Goal: Information Seeking & Learning: Check status

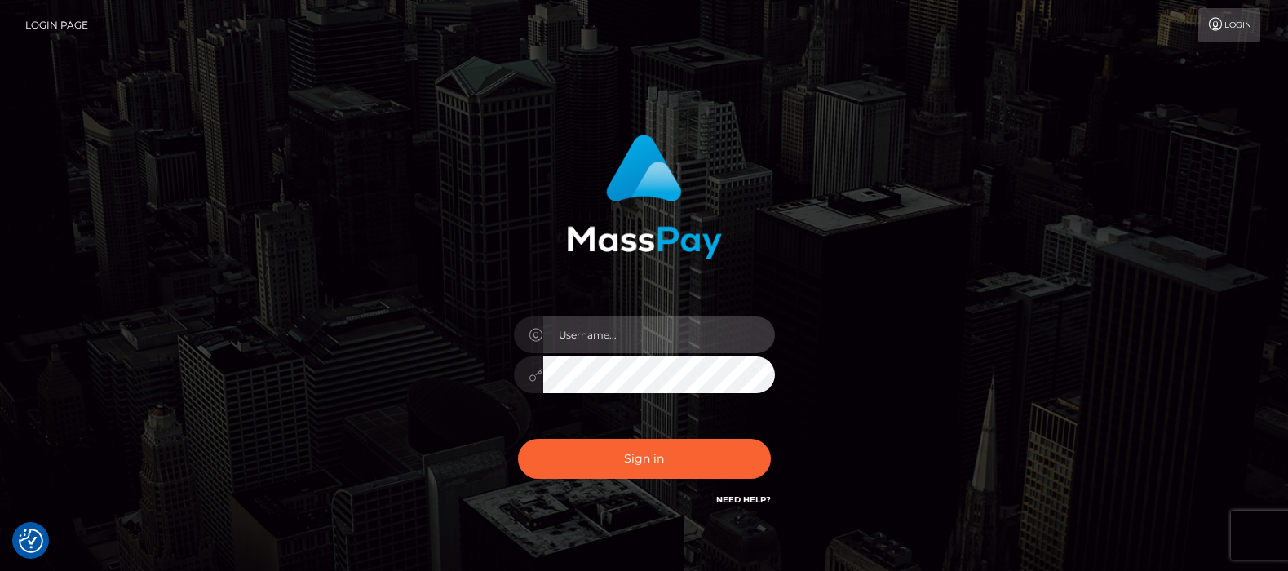
click at [605, 334] on input "text" at bounding box center [659, 334] width 232 height 37
click at [596, 329] on input "text" at bounding box center [659, 334] width 232 height 37
click at [603, 333] on input "text" at bounding box center [659, 334] width 232 height 37
type input "[DOMAIN_NAME]"
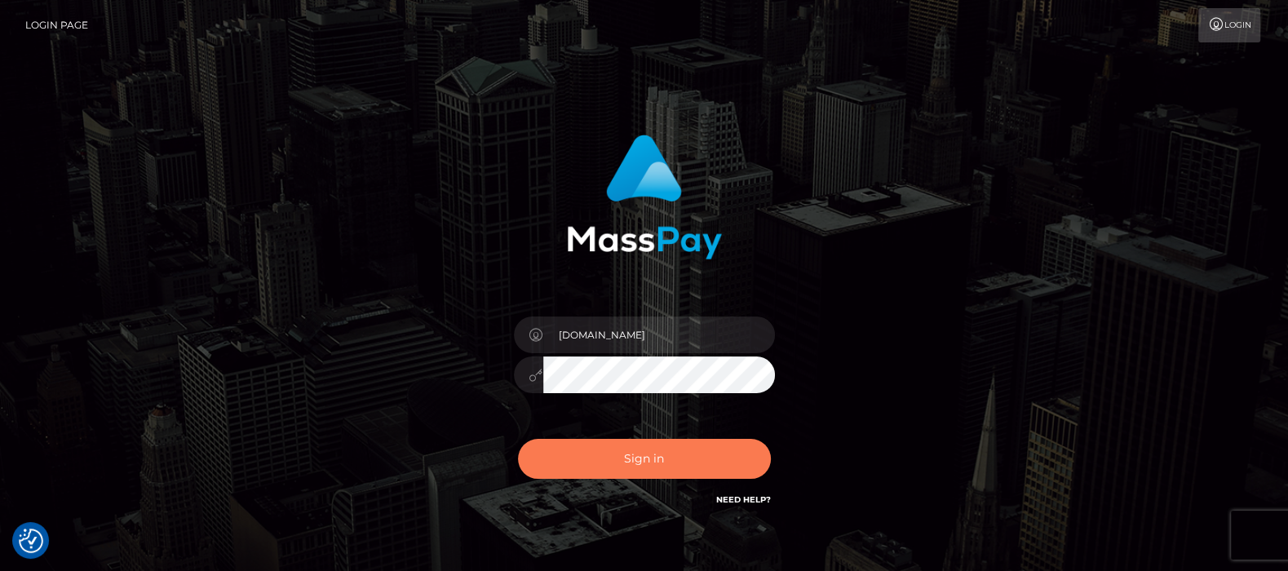
click at [619, 453] on button "Sign in" at bounding box center [644, 459] width 253 height 40
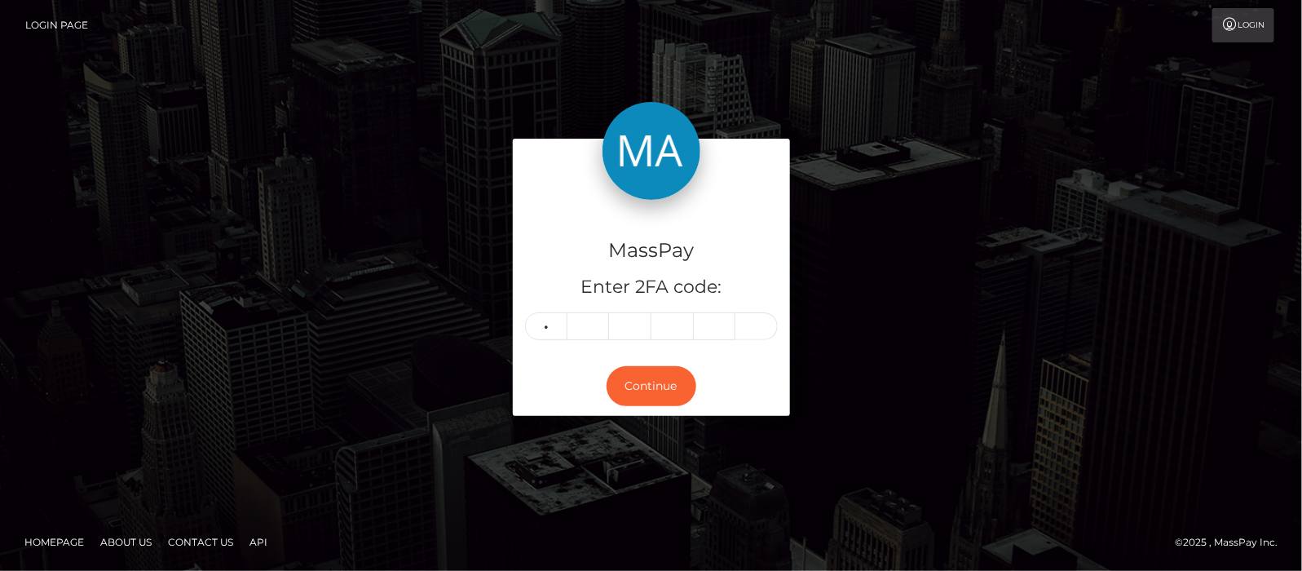
type input "1"
type input "3"
type input "1"
type input "3"
type input "1"
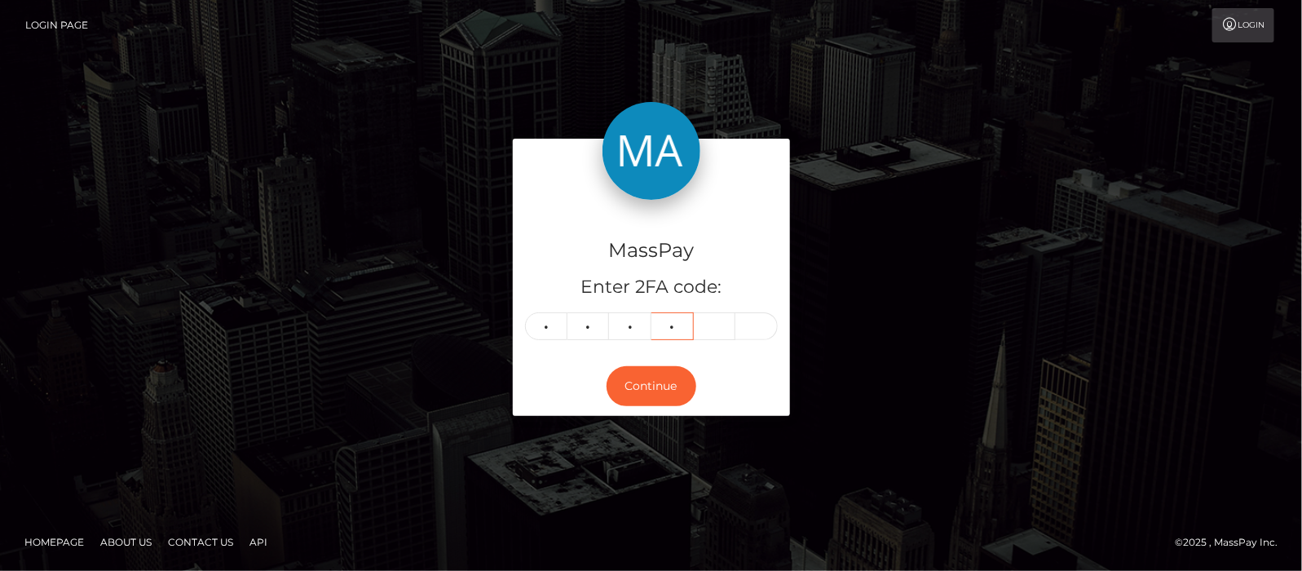
type input "3"
type input "4"
type input "8"
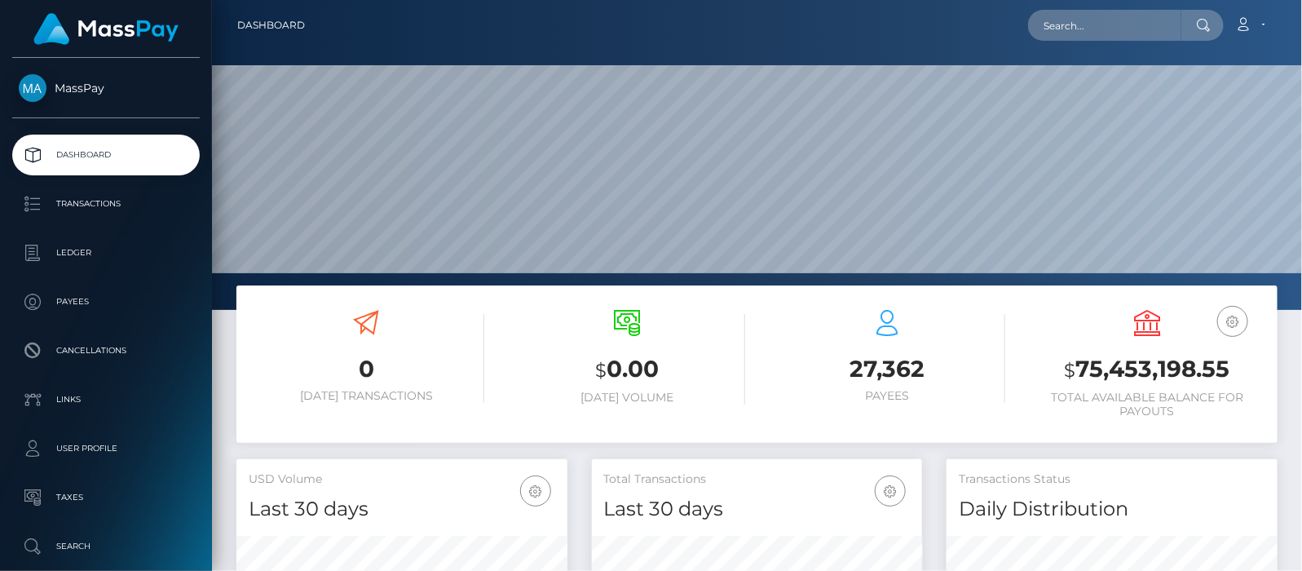
scroll to position [289, 331]
click at [1264, 26] on link "Account" at bounding box center [1250, 25] width 48 height 34
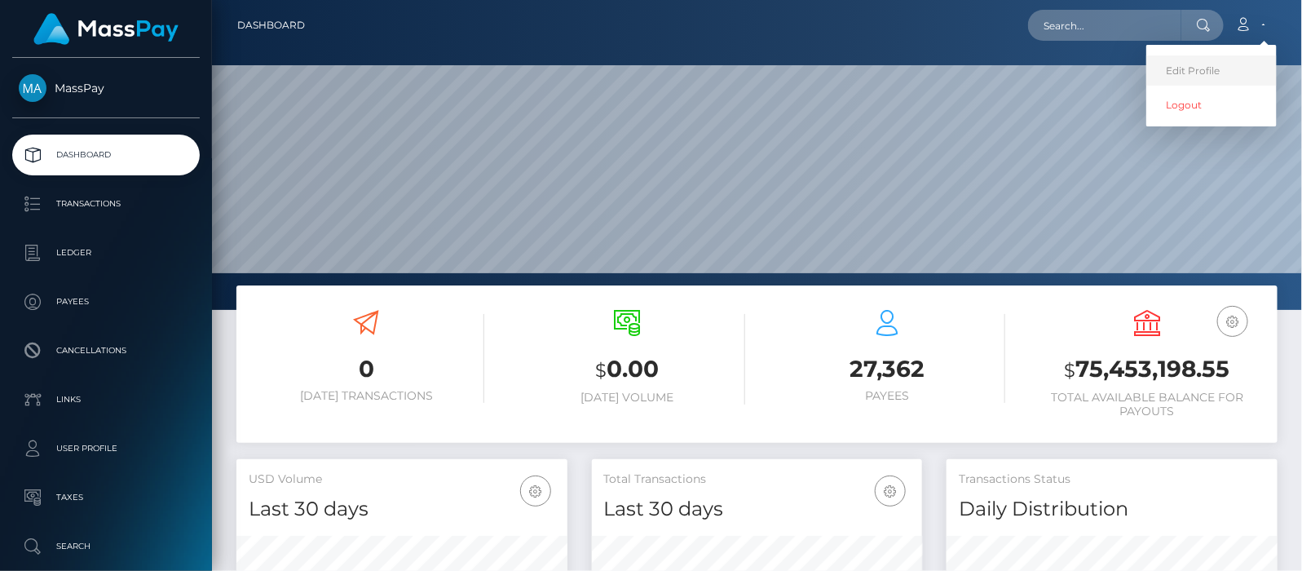
click at [1199, 72] on link "Edit Profile" at bounding box center [1211, 70] width 130 height 30
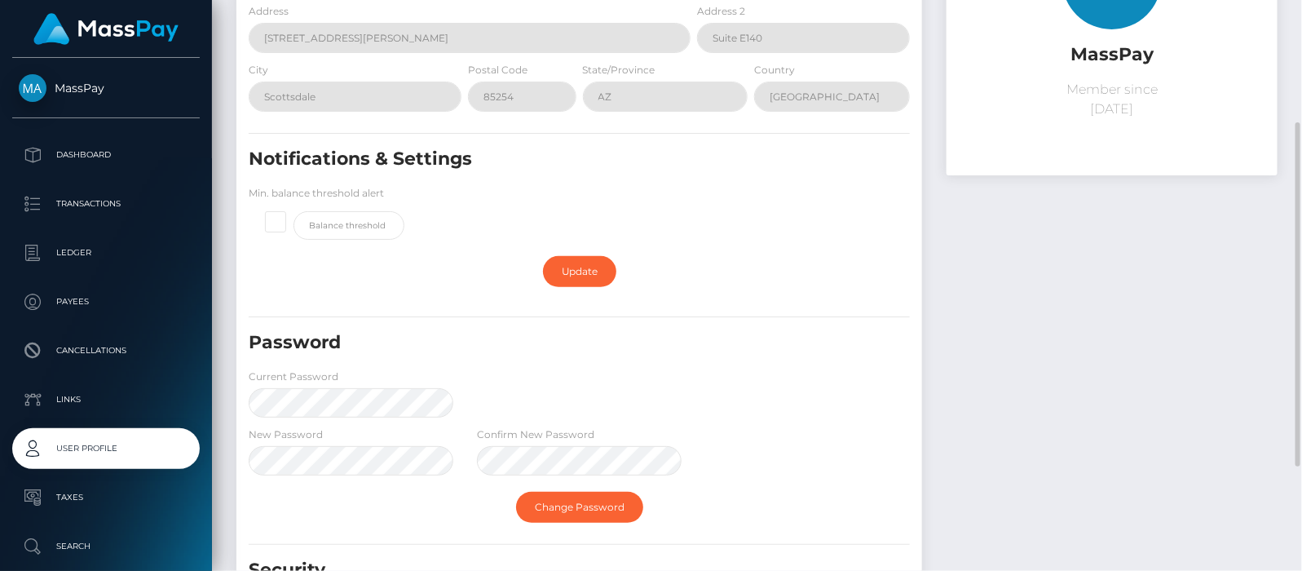
scroll to position [376, 0]
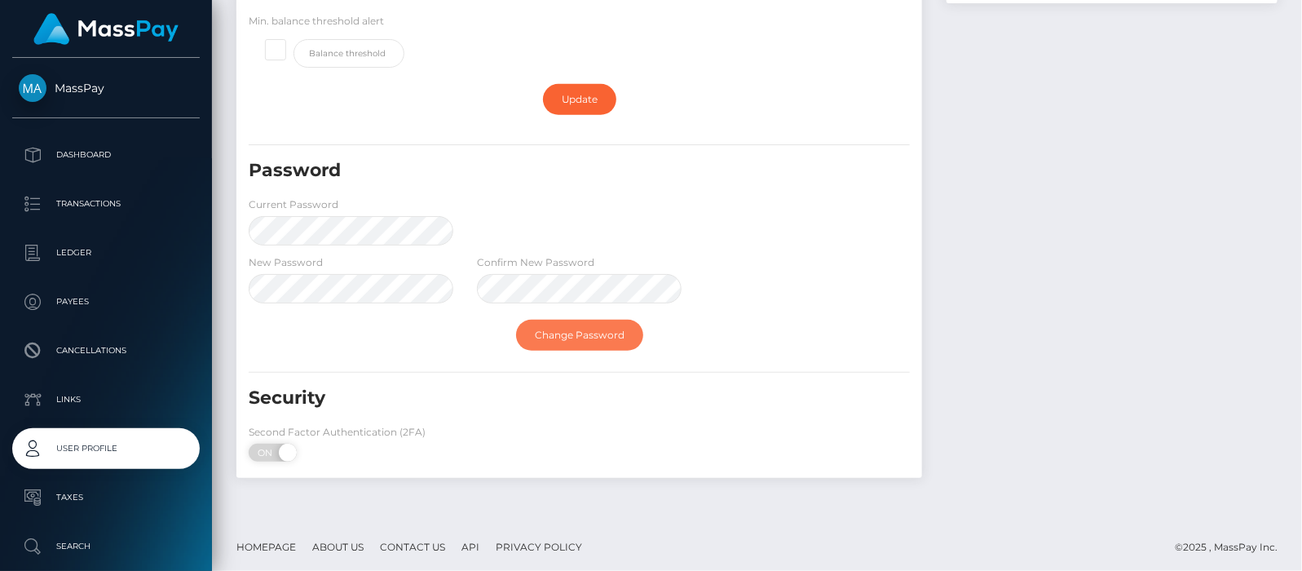
click at [581, 329] on link "Change Password" at bounding box center [579, 335] width 127 height 31
click at [565, 328] on link "Change Password" at bounding box center [579, 335] width 127 height 31
click at [600, 330] on link "Change Password" at bounding box center [579, 335] width 127 height 31
click at [563, 329] on link "Change Password" at bounding box center [579, 335] width 127 height 31
click at [582, 330] on link "Change Password" at bounding box center [579, 335] width 127 height 31
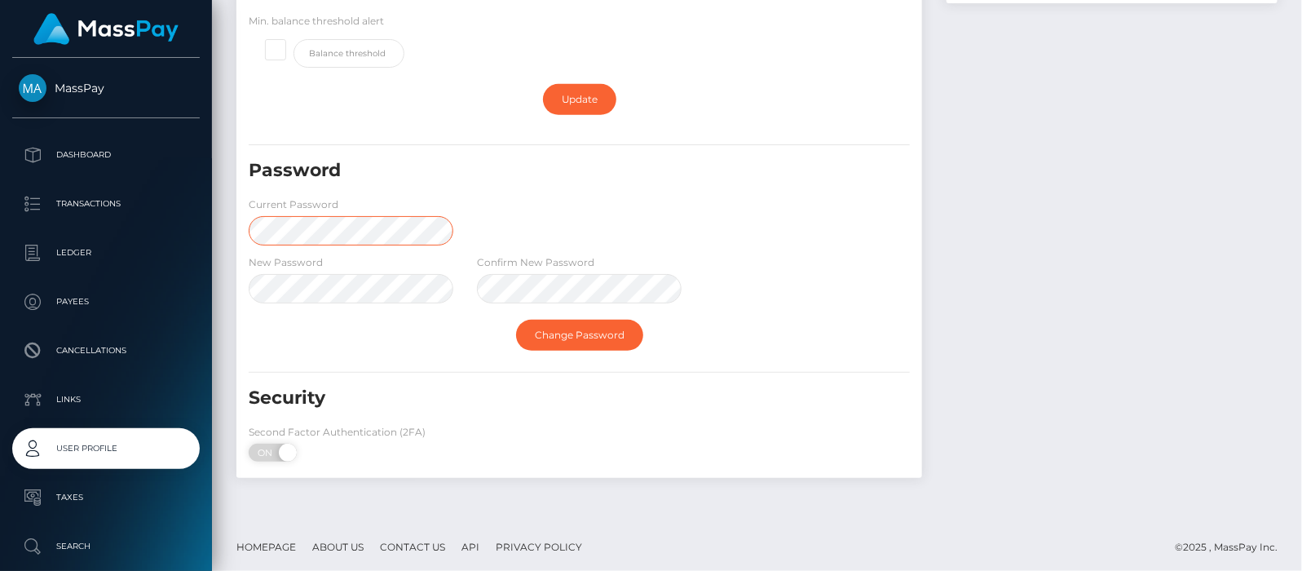
click at [150, 220] on div "MassPay Dashboard Transactions Ledger Payees" at bounding box center [651, 285] width 1302 height 571
click at [179, 277] on div "MassPay Dashboard Transactions Ledger Payees" at bounding box center [651, 285] width 1302 height 571
click at [846, 290] on div "New Password Confirm New Password" at bounding box center [579, 283] width 686 height 58
click at [386, 345] on div "Change Password" at bounding box center [579, 334] width 686 height 47
drag, startPoint x: 565, startPoint y: 328, endPoint x: 538, endPoint y: 375, distance: 54.4
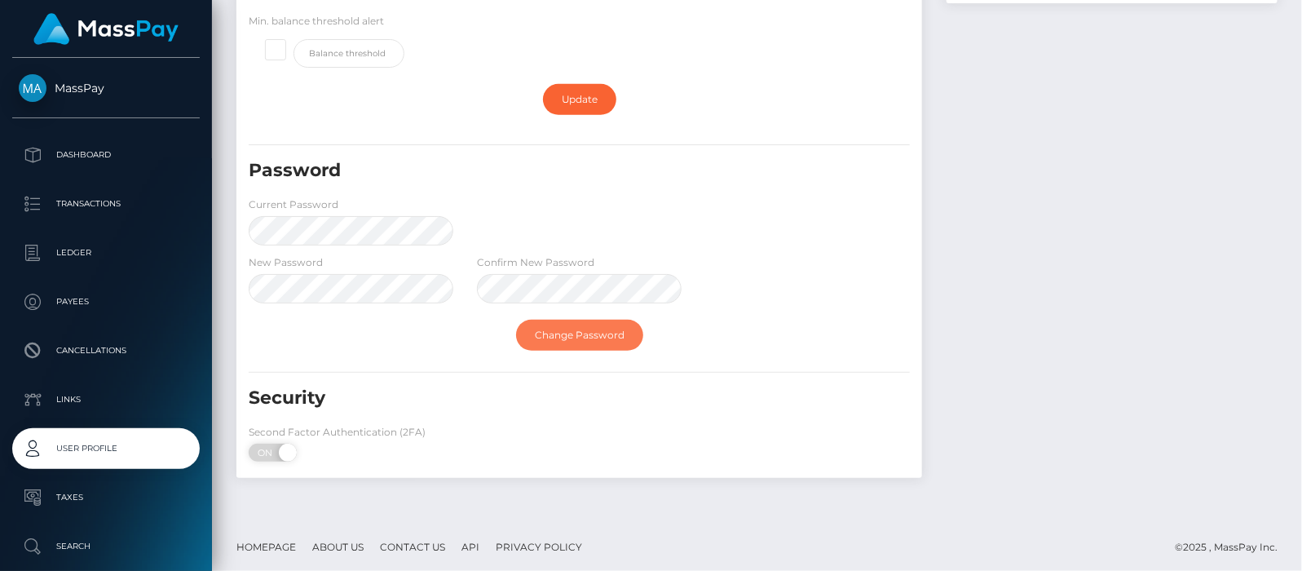
click at [566, 328] on link "Change Password" at bounding box center [579, 335] width 127 height 31
click at [223, 276] on div "Profile E-mail destalem@masspay.io Phone 5555555555 Address 7000 E. Shea Blvd. …" at bounding box center [757, 114] width 1090 height 809
click at [588, 328] on link "Change Password" at bounding box center [579, 335] width 127 height 31
click at [620, 227] on div "Password Current Password" at bounding box center [579, 205] width 686 height 95
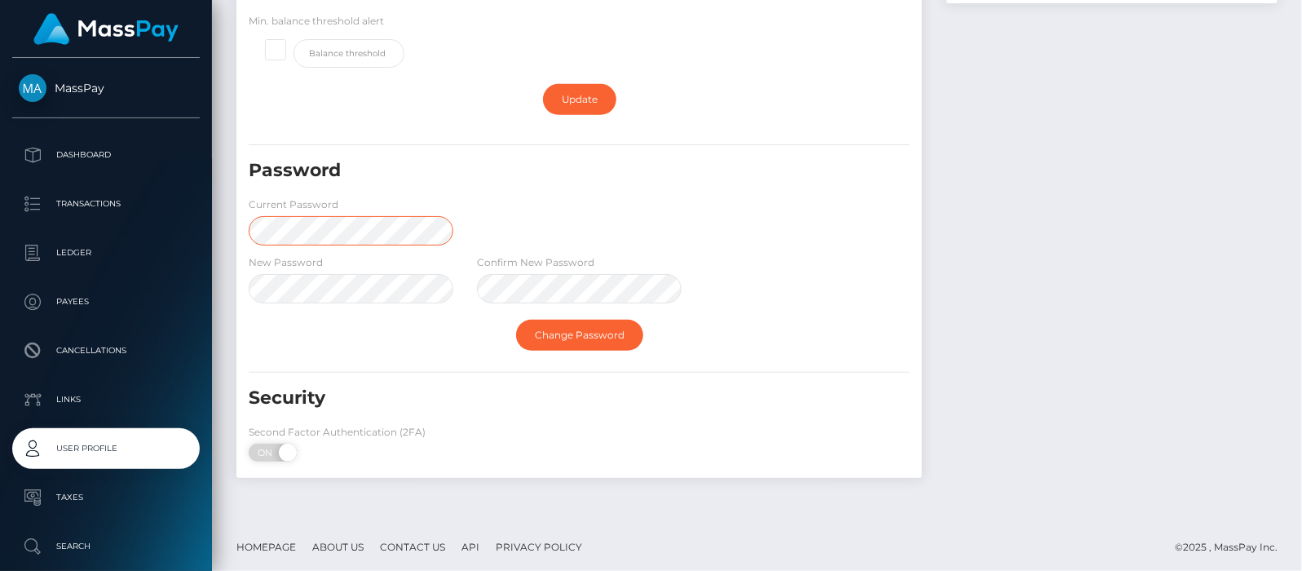
click at [211, 217] on div "MassPay Dashboard Transactions Ledger Payees" at bounding box center [651, 285] width 1302 height 571
click at [565, 326] on link "Change Password" at bounding box center [579, 335] width 127 height 31
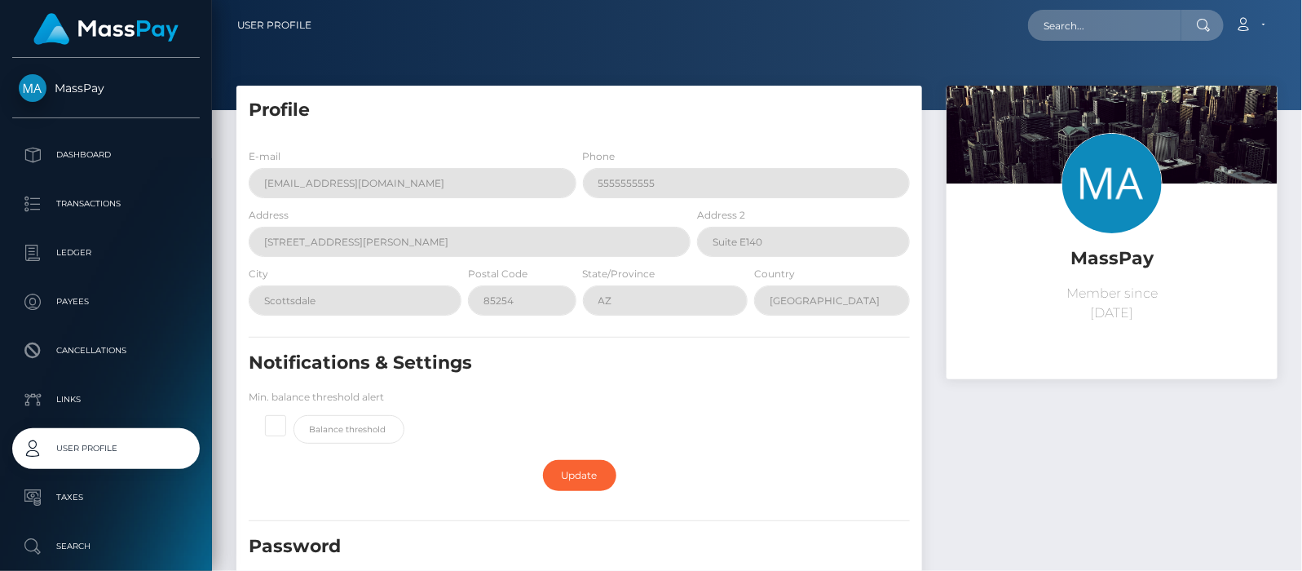
click at [1264, 24] on link "Account" at bounding box center [1250, 25] width 48 height 34
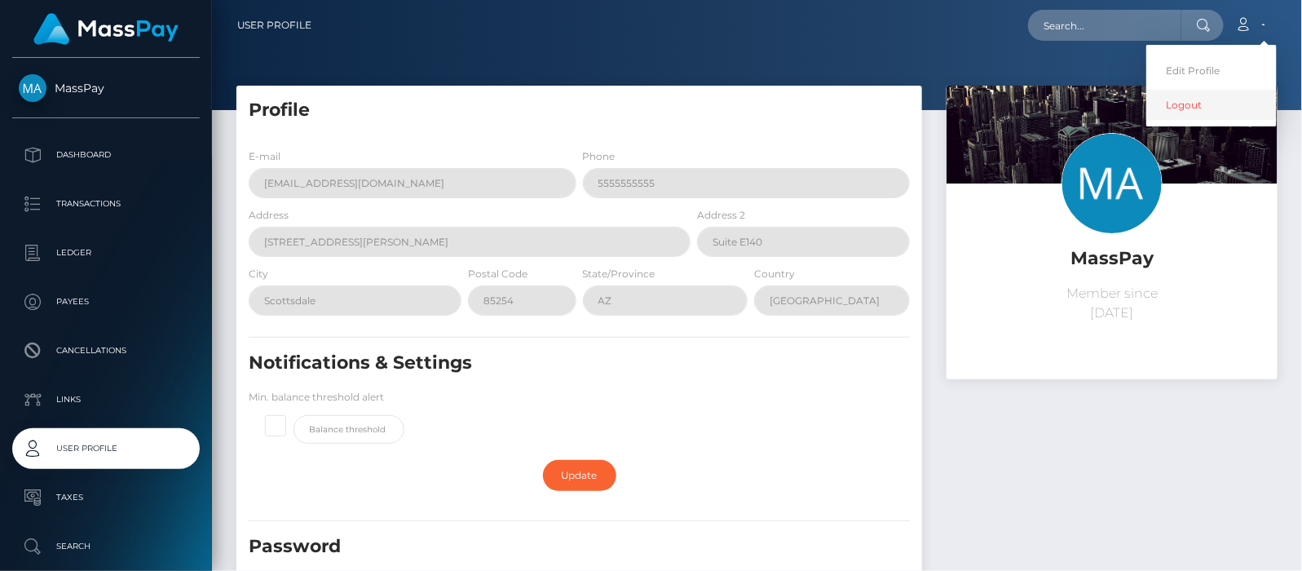
click at [1187, 99] on link "Logout" at bounding box center [1211, 105] width 130 height 30
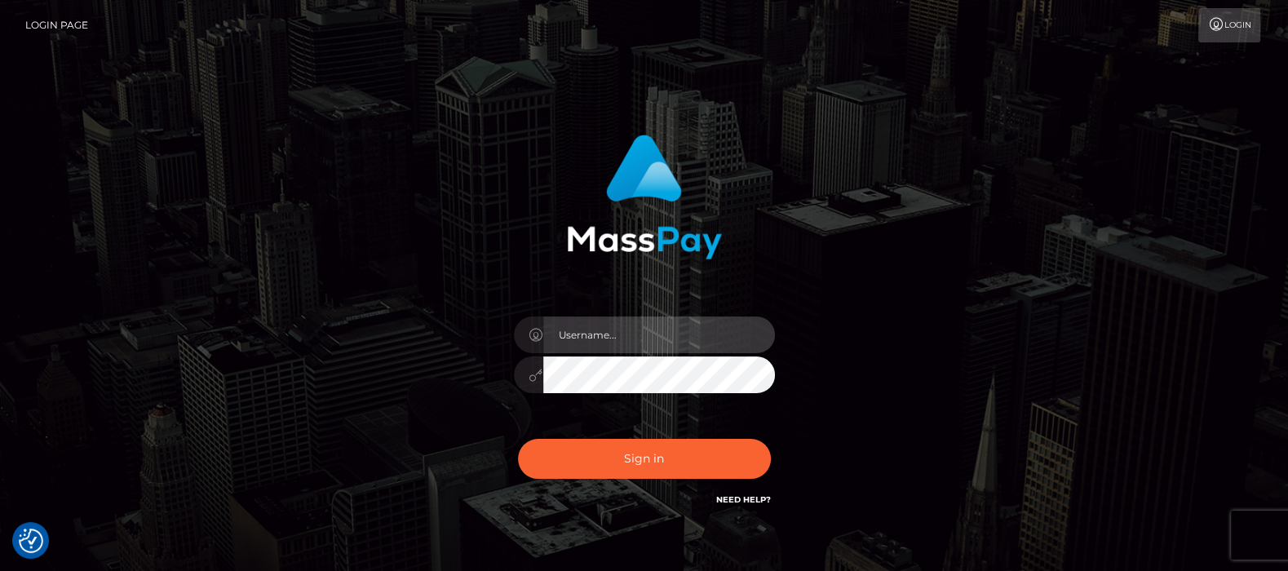
click at [599, 335] on input "text" at bounding box center [659, 334] width 232 height 37
click at [606, 338] on input "[DOMAIN_NAME]" at bounding box center [659, 334] width 232 height 37
type input "f"
type input "[DOMAIN_NAME]"
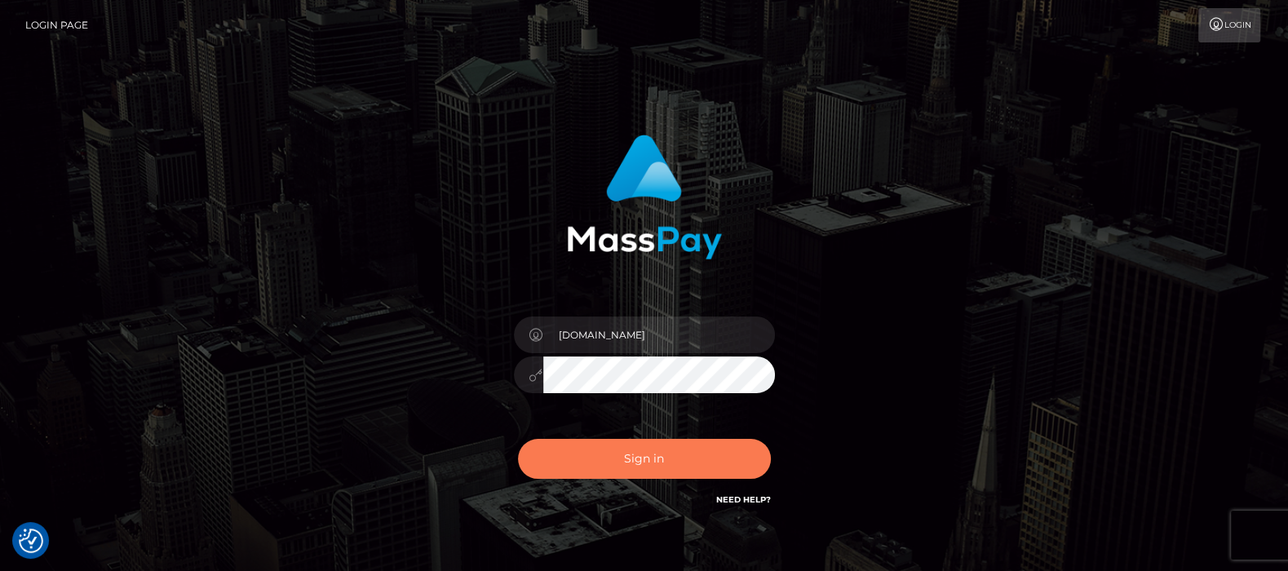
click at [630, 453] on button "Sign in" at bounding box center [644, 459] width 253 height 40
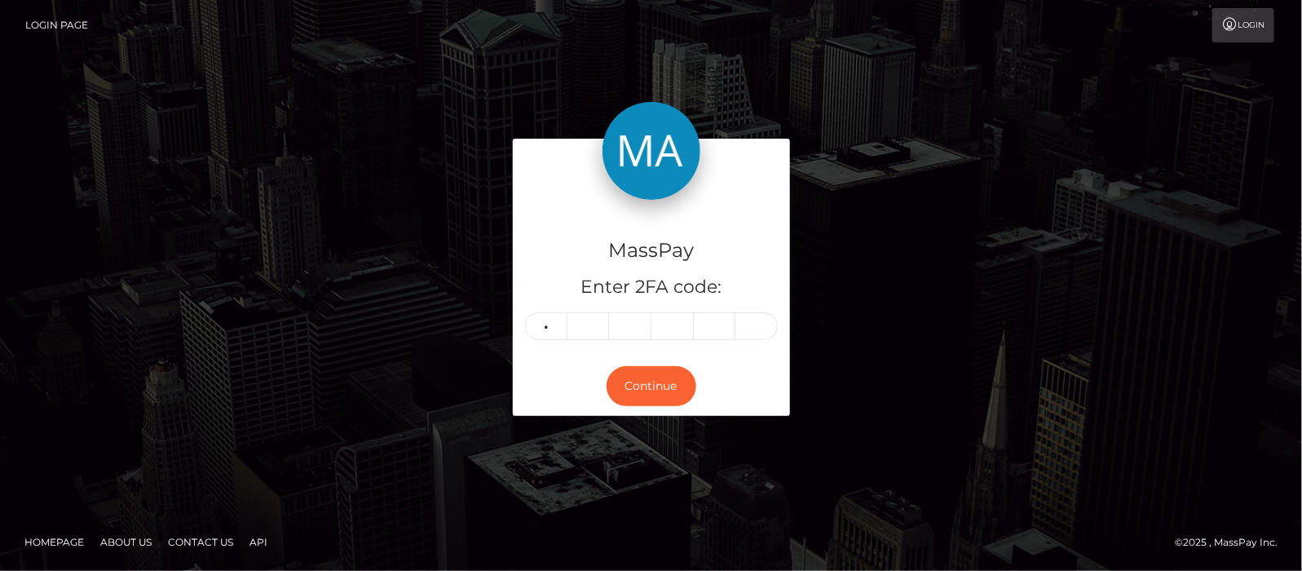
type input "2"
type input "9"
type input "6"
type input "3"
type input "4"
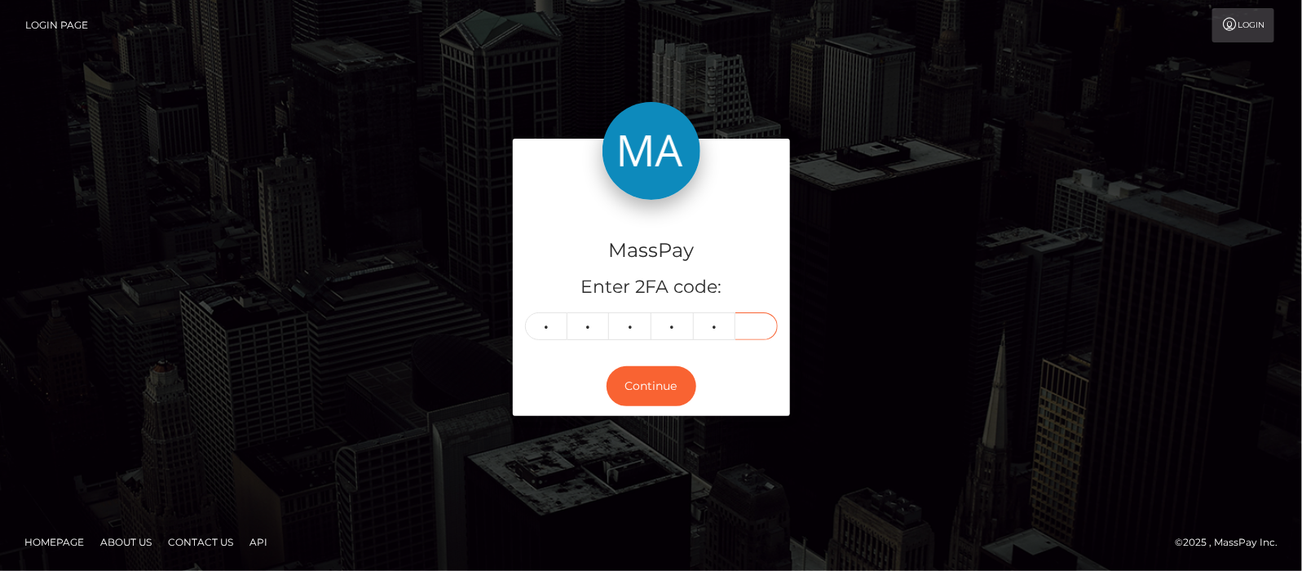
type input "8"
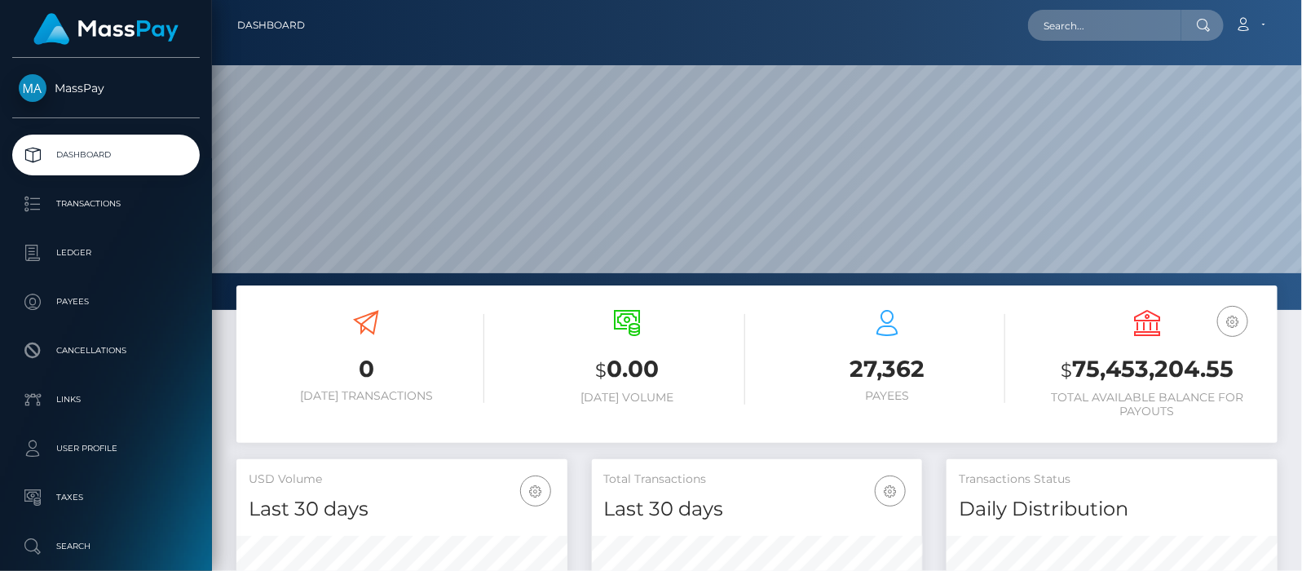
scroll to position [289, 331]
click at [1095, 20] on input "text" at bounding box center [1104, 25] width 153 height 31
paste input "heymarylin.10@icloud.com"
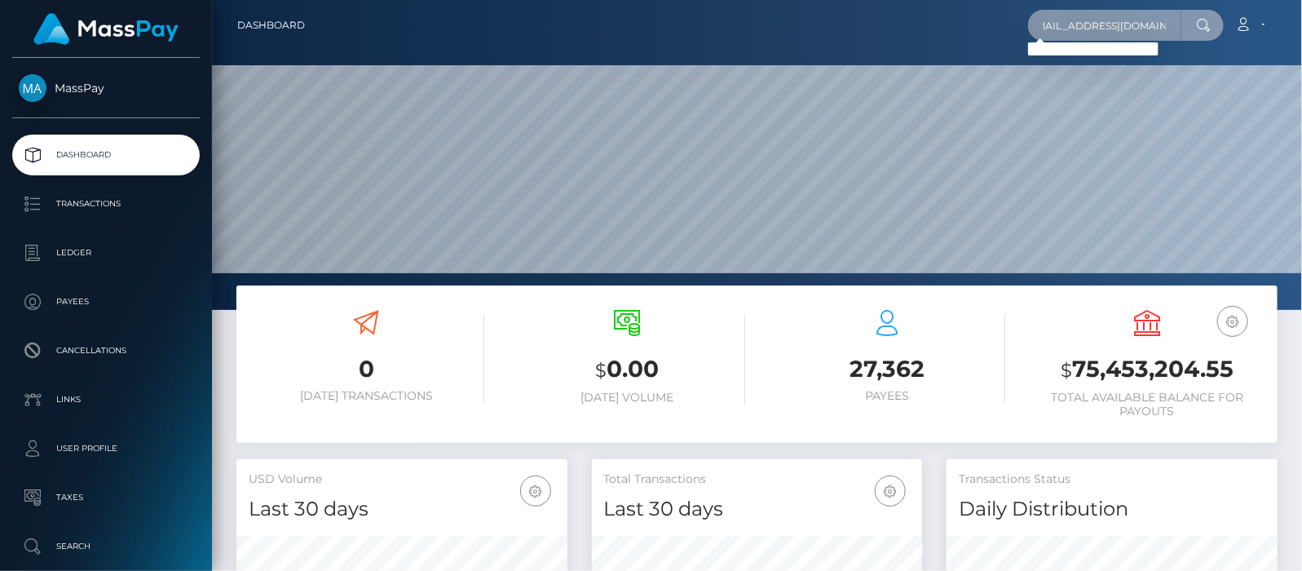
scroll to position [0, 0]
drag, startPoint x: 1166, startPoint y: 25, endPoint x: 846, endPoint y: 31, distance: 320.5
click at [846, 31] on div "heymarylin.10@icloud.com Loading... Loading... Account Edit Profile" at bounding box center [797, 25] width 959 height 34
paste input "68adfc7f4444b"
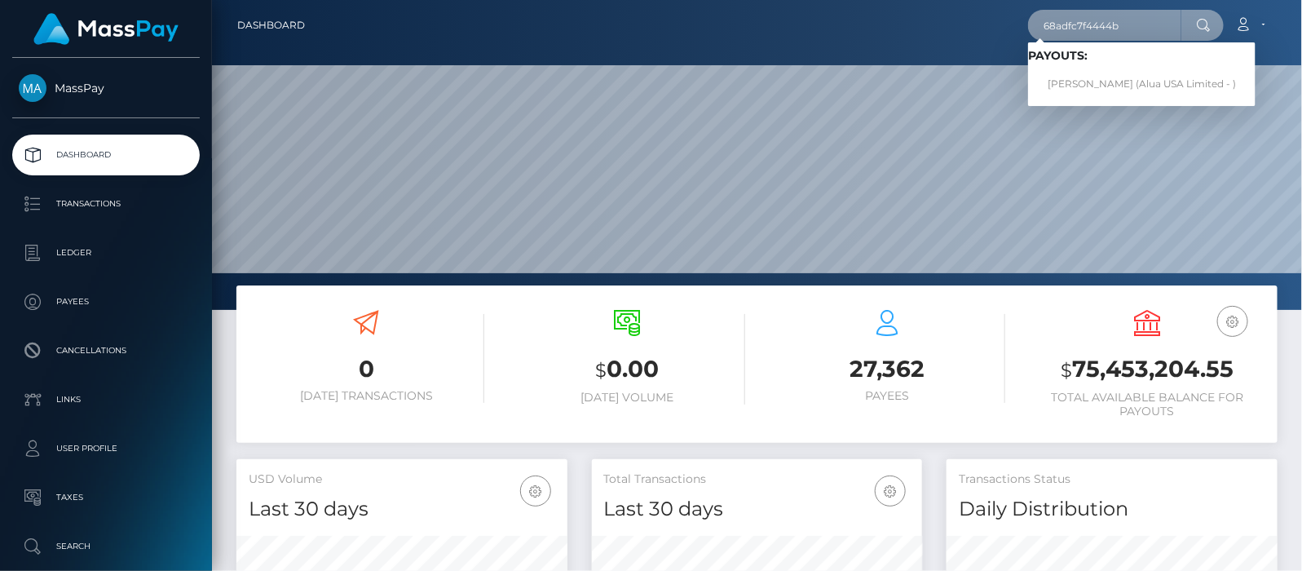
type input "68adfc7f4444b"
click at [1140, 82] on link "Mary lin xena Sarcon (Alua USA Limited - )" at bounding box center [1142, 84] width 228 height 30
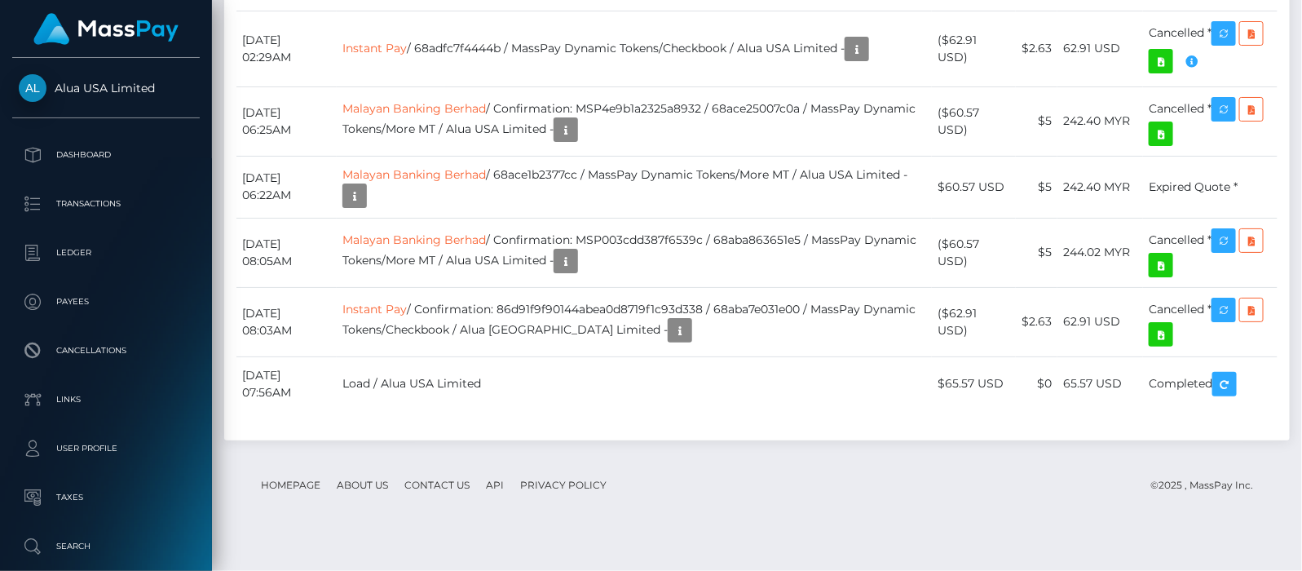
scroll to position [196, 331]
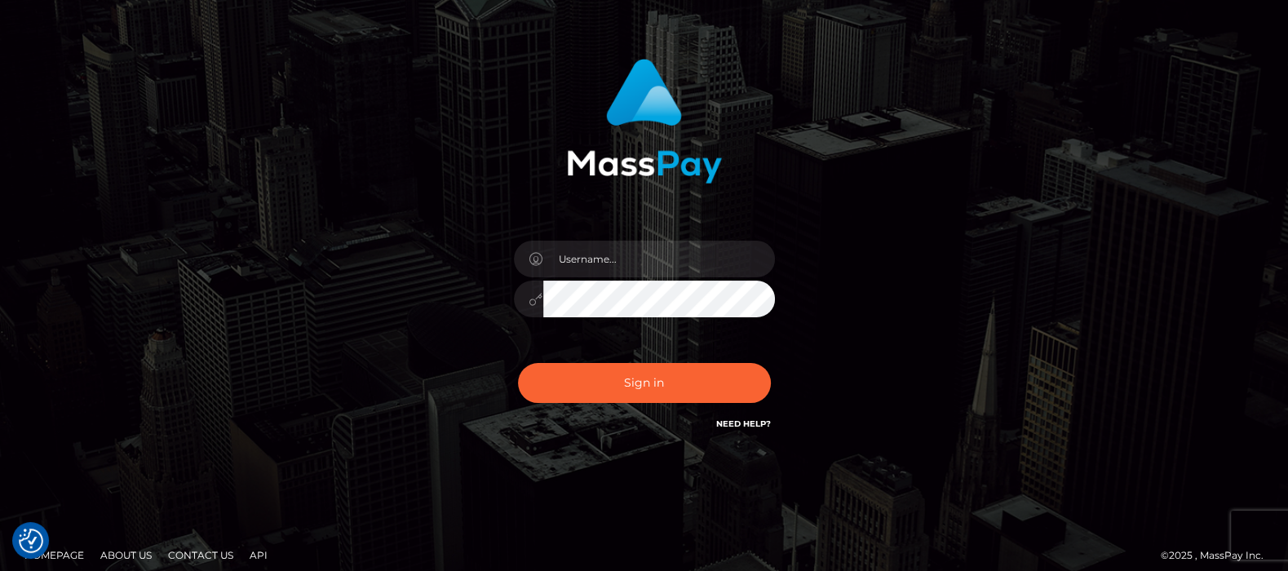
scroll to position [88, 0]
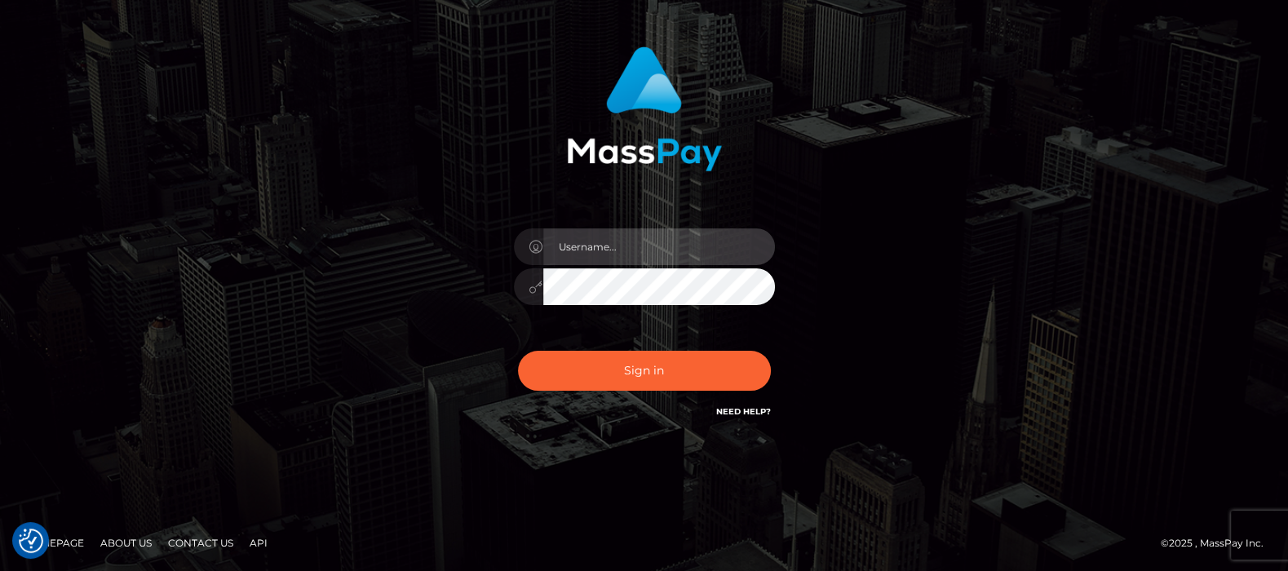
click at [642, 243] on input "text" at bounding box center [659, 246] width 232 height 37
type input "fr.es"
drag, startPoint x: 619, startPoint y: 244, endPoint x: 461, endPoint y: 245, distance: 158.2
click at [461, 245] on div "fr.es Sign in" at bounding box center [644, 233] width 428 height 399
click at [612, 246] on input "text" at bounding box center [659, 246] width 232 height 37
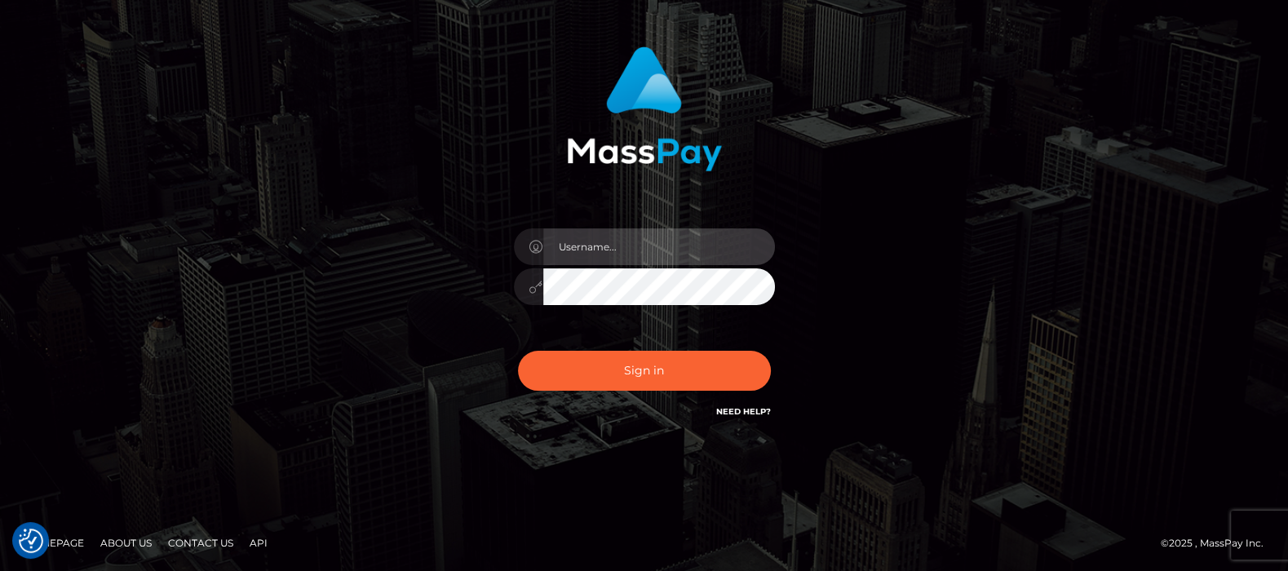
type input "df.es"
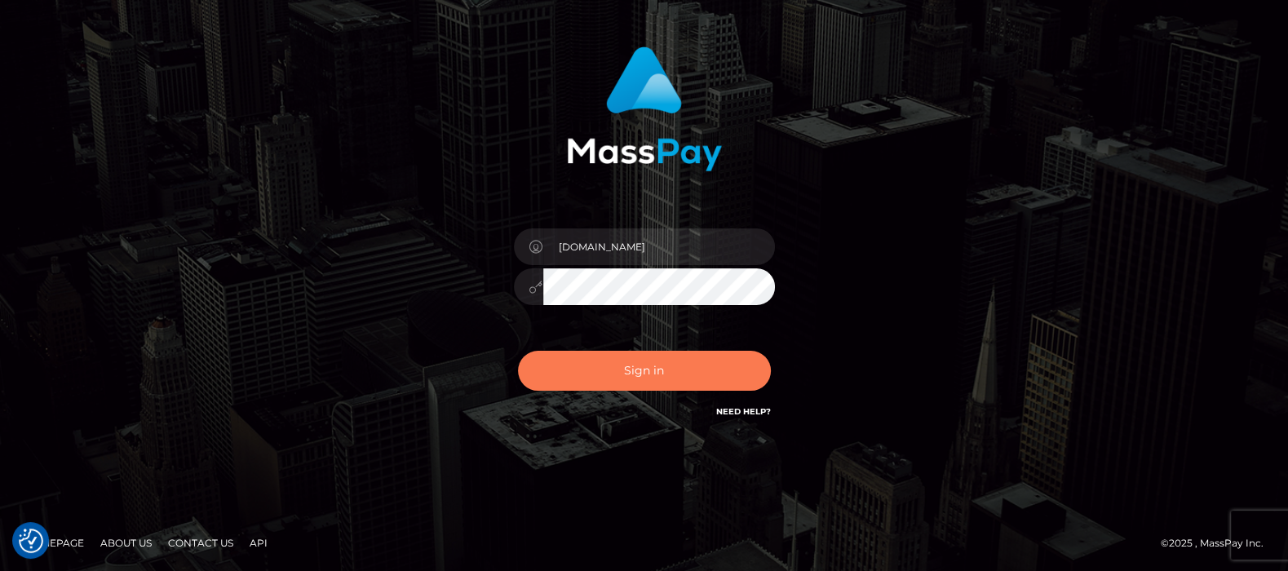
click at [682, 360] on button "Sign in" at bounding box center [644, 371] width 253 height 40
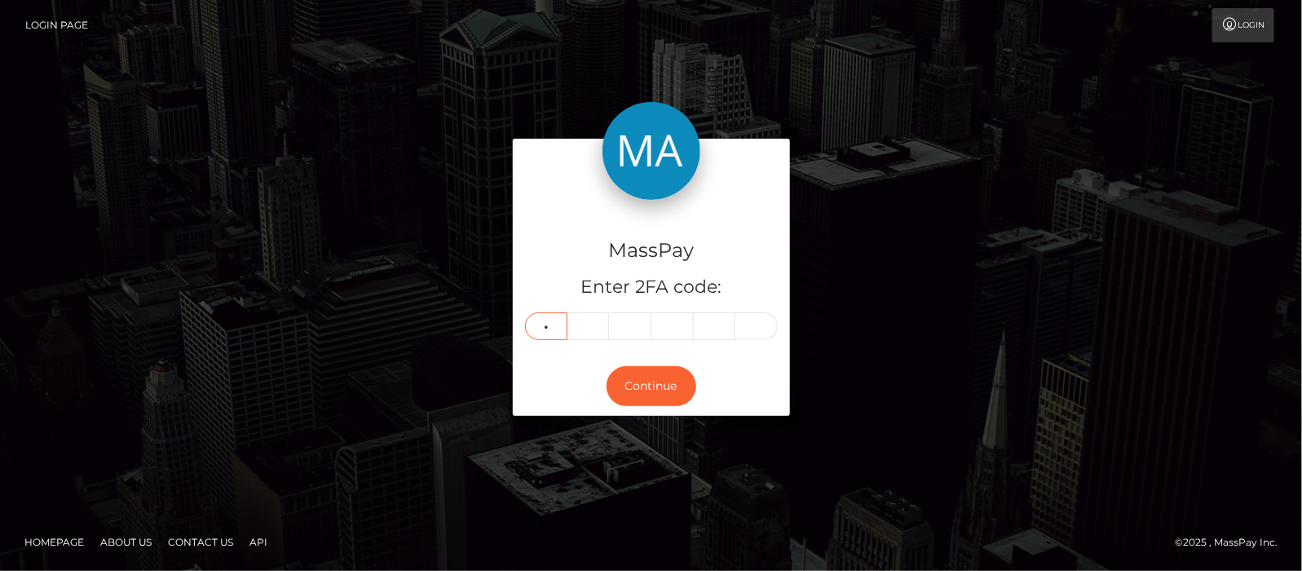
type input "7"
type input "3"
type input "6"
type input "2"
type input "3"
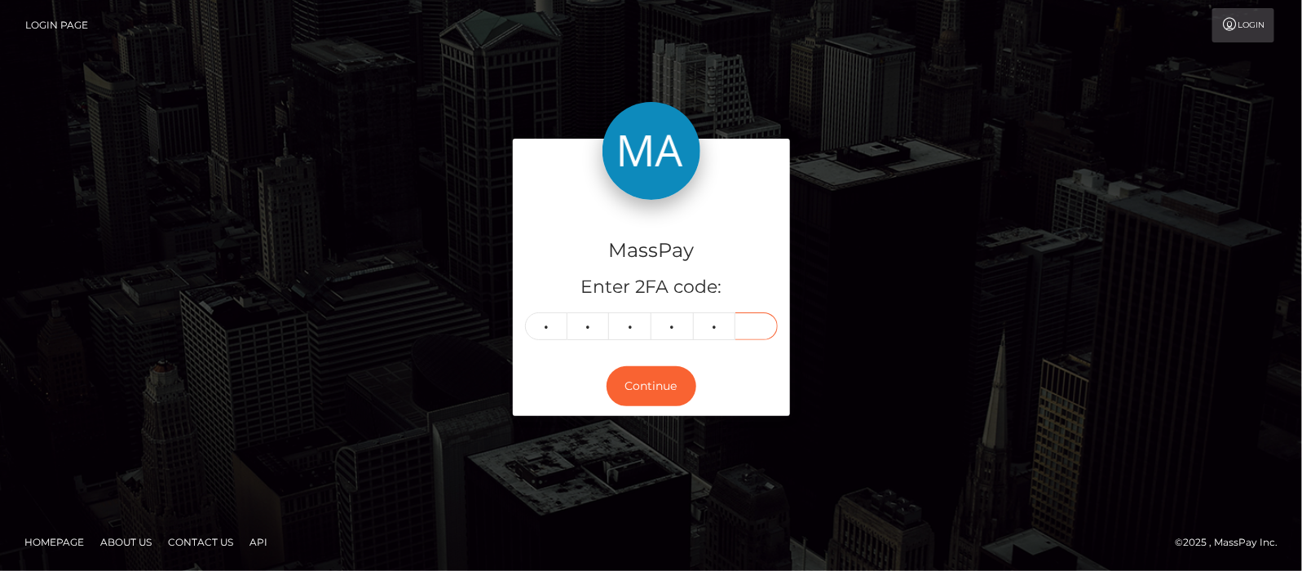
type input "3"
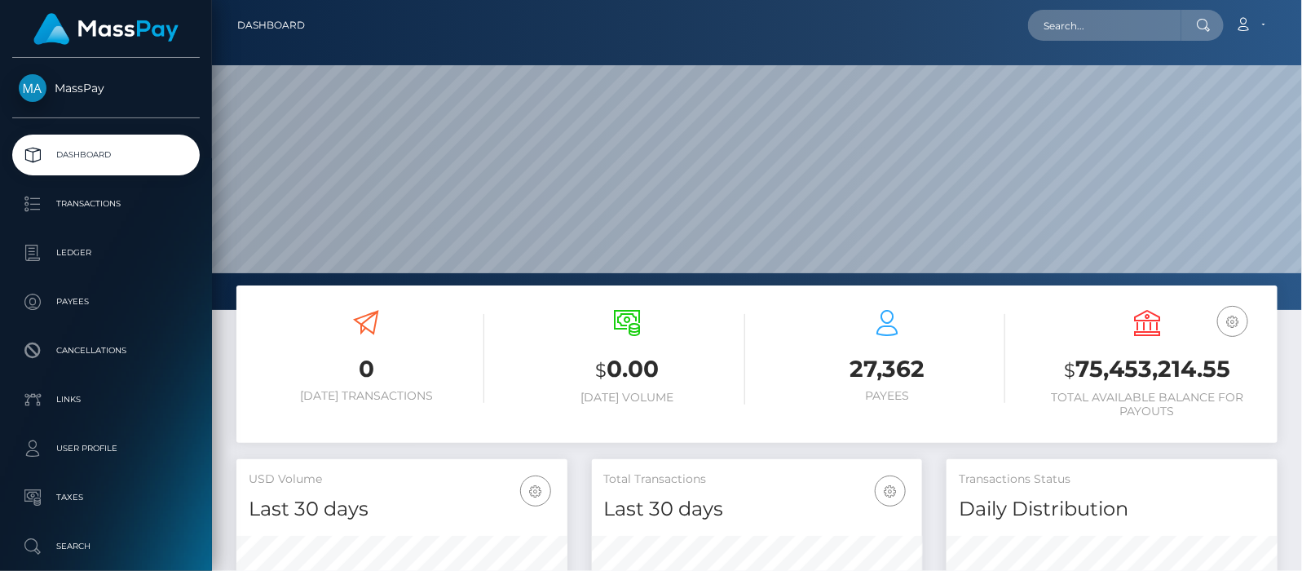
scroll to position [289, 331]
click at [1261, 24] on link "Account" at bounding box center [1250, 25] width 48 height 34
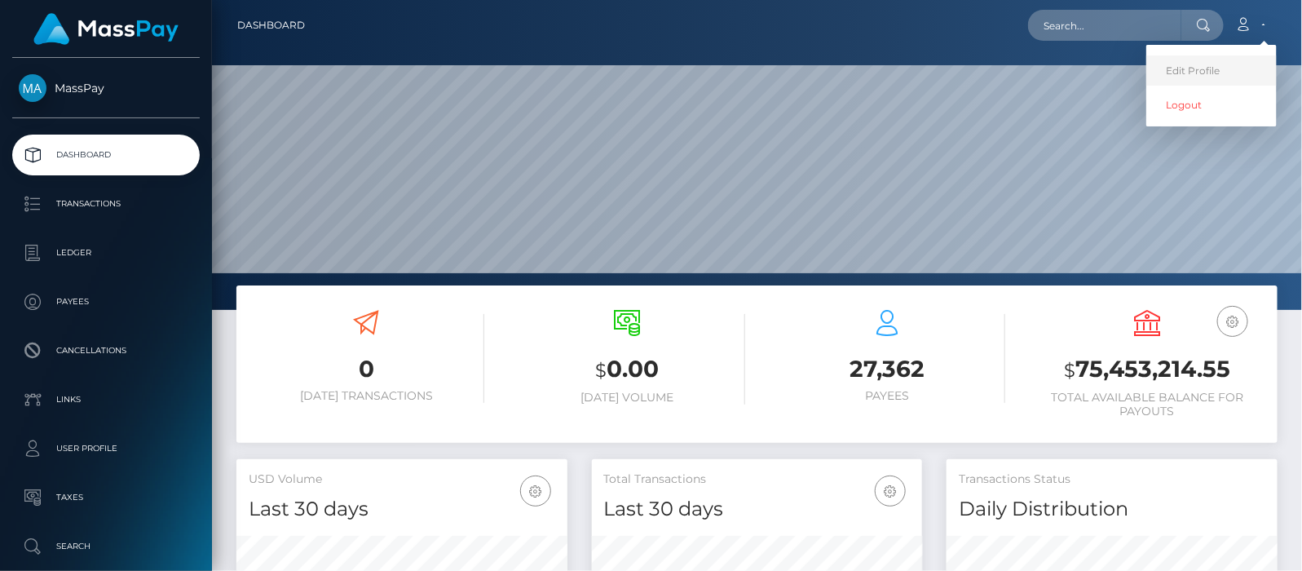
click at [1204, 61] on link "Edit Profile" at bounding box center [1211, 70] width 130 height 30
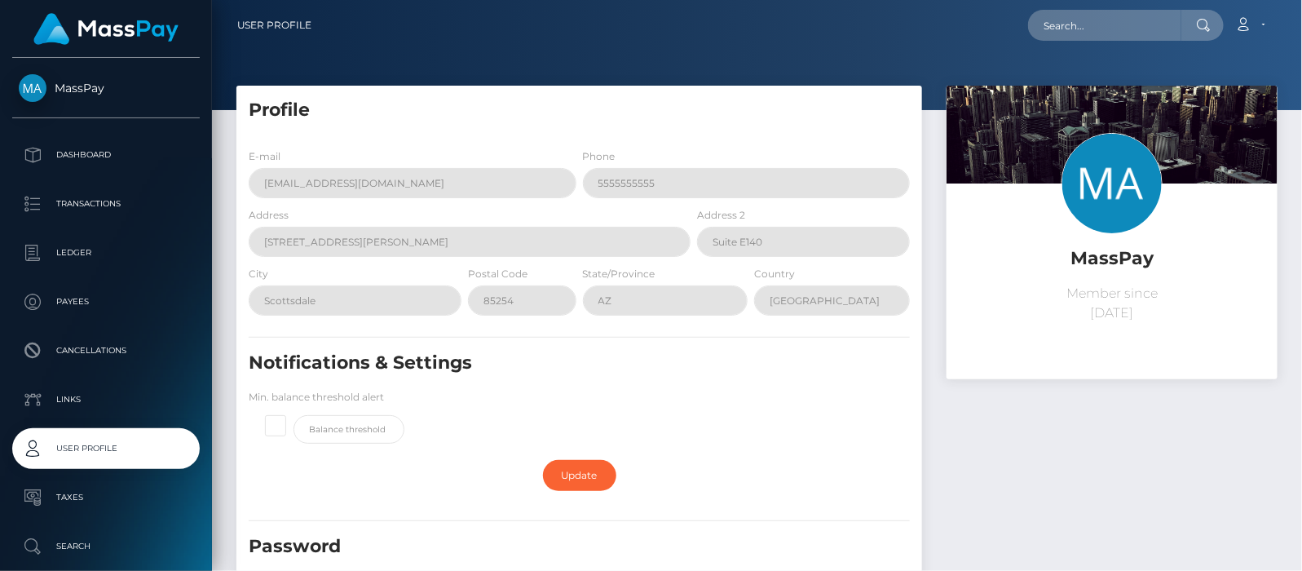
scroll to position [376, 0]
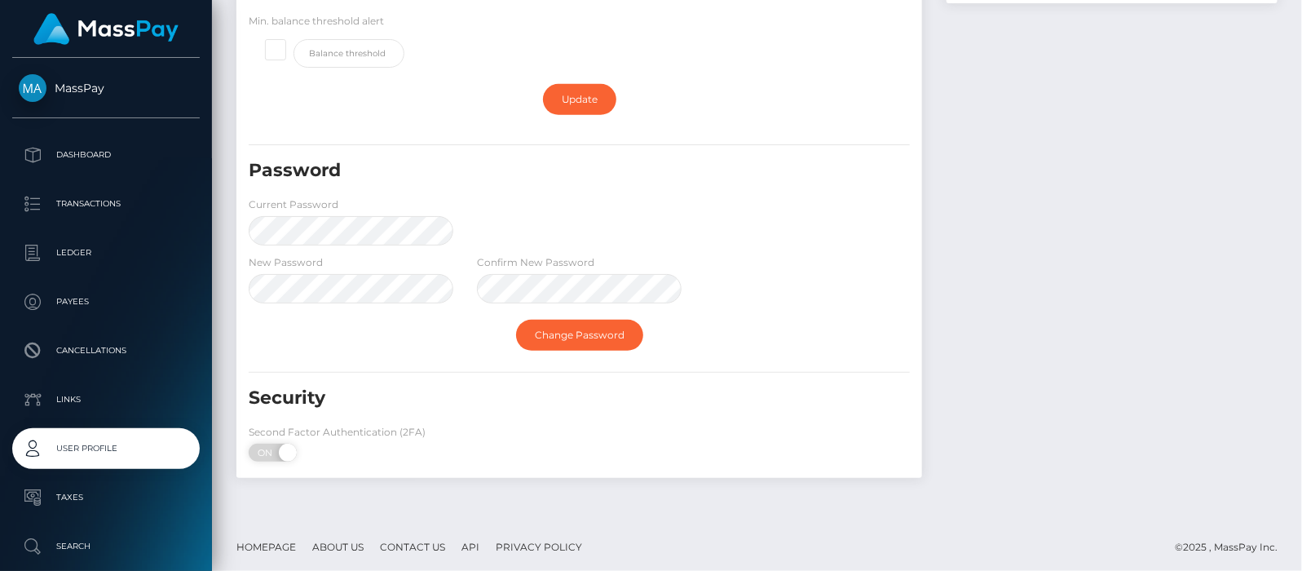
click at [771, 315] on div "Change Password" at bounding box center [579, 334] width 686 height 47
click at [598, 332] on link "Change Password" at bounding box center [579, 335] width 127 height 31
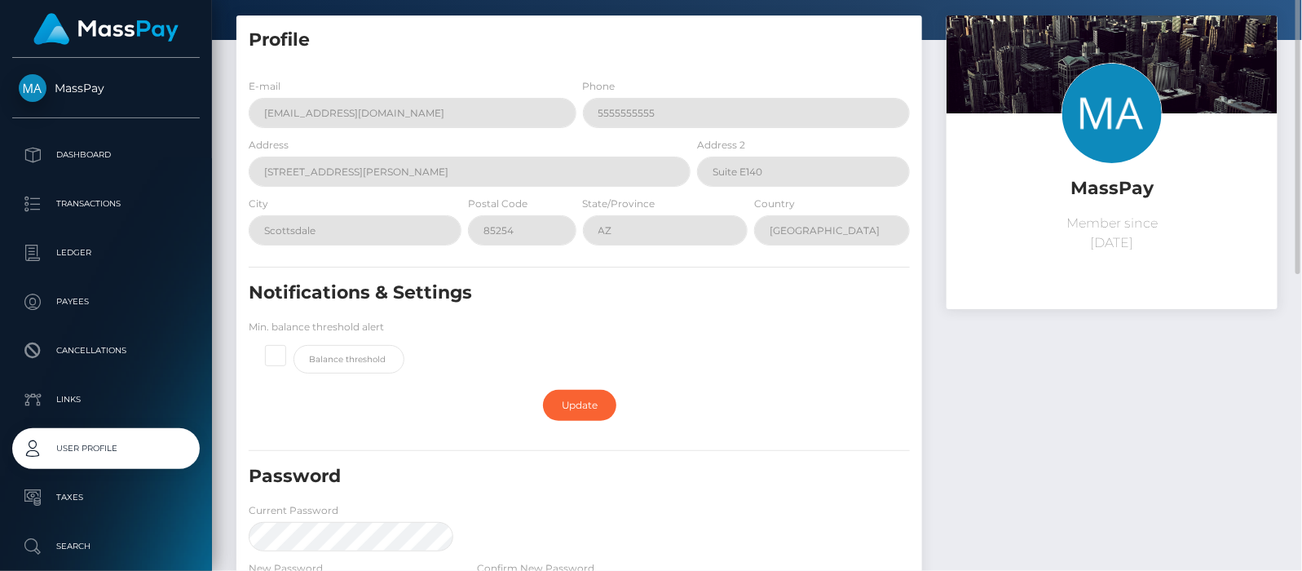
scroll to position [0, 0]
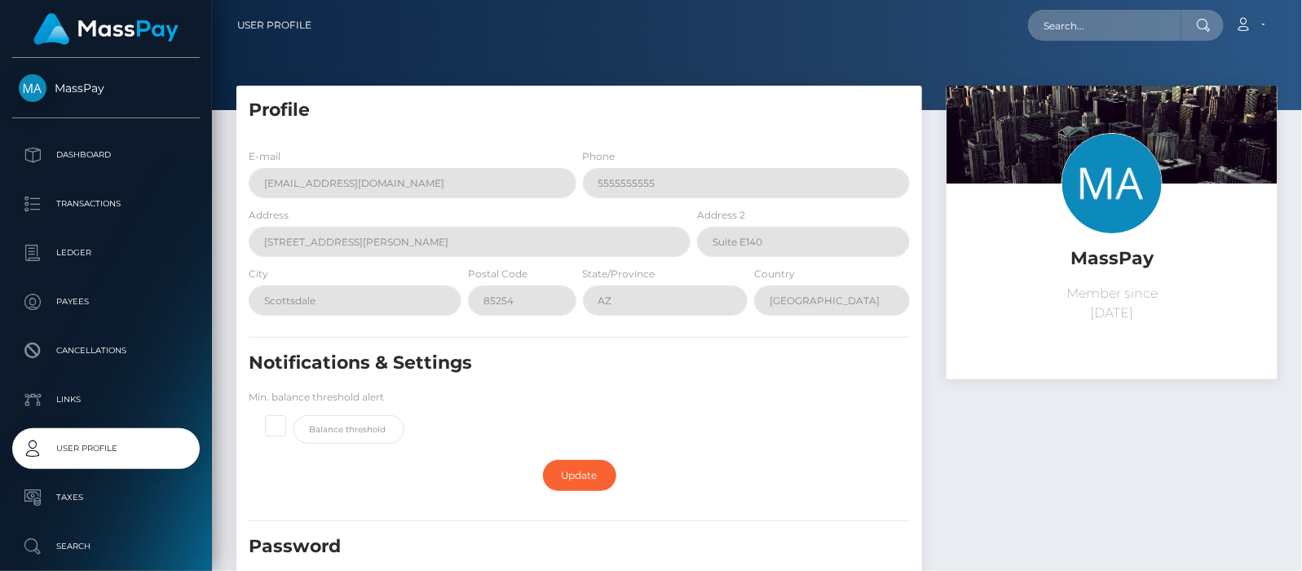
click at [1261, 23] on link "Account" at bounding box center [1250, 25] width 48 height 34
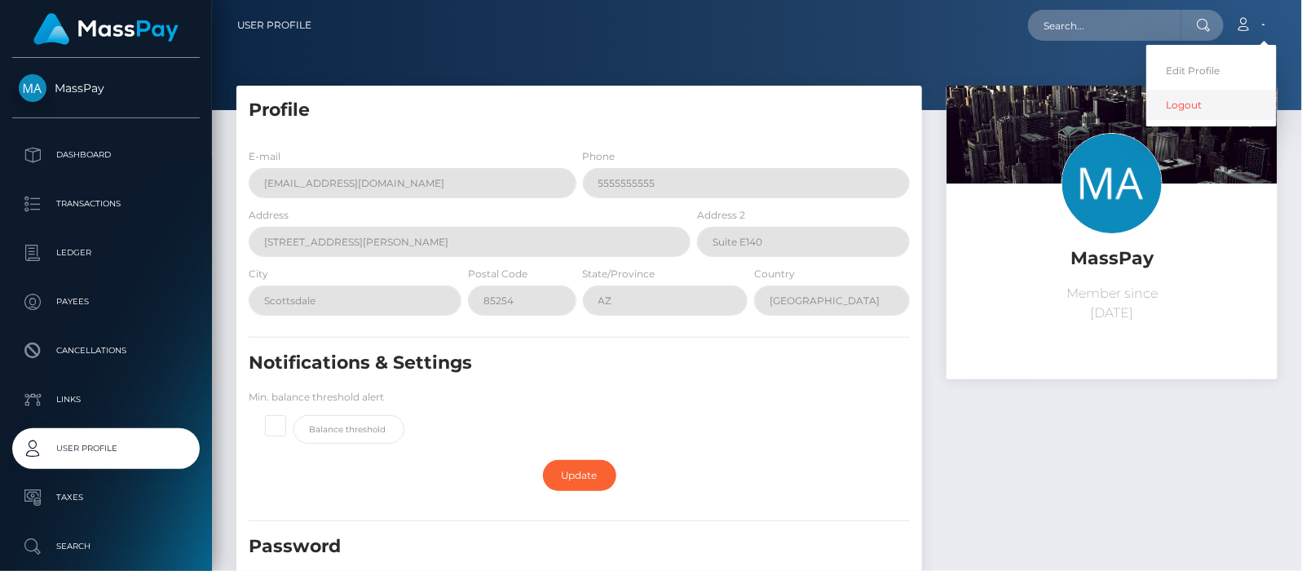
click at [1191, 102] on link "Logout" at bounding box center [1211, 105] width 130 height 30
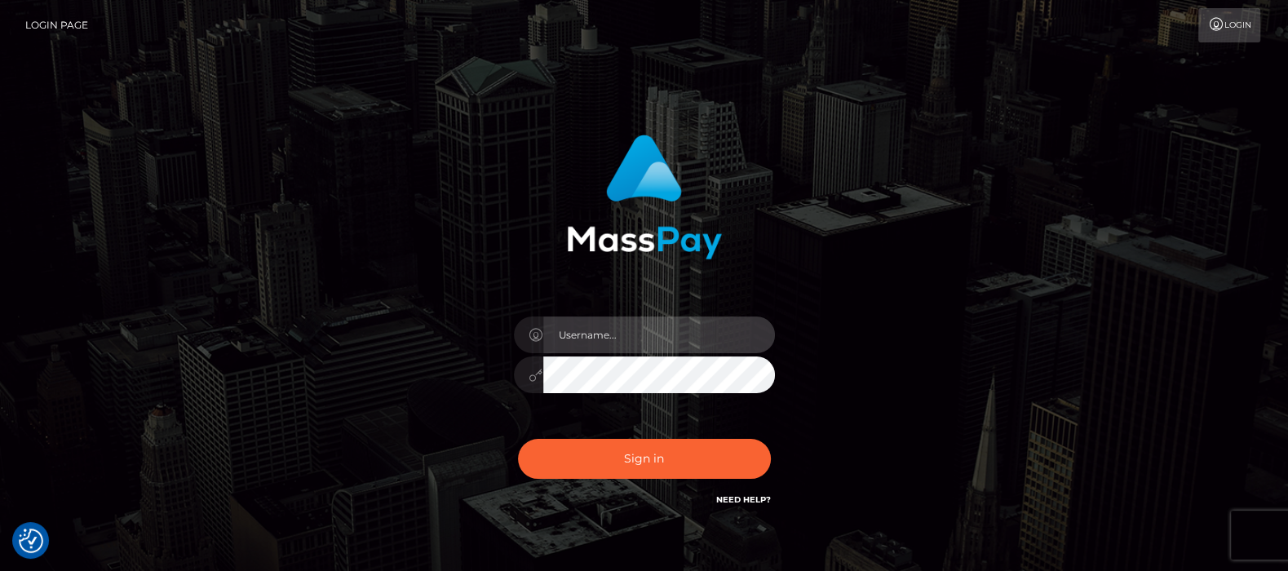
click at [622, 338] on input "text" at bounding box center [659, 334] width 232 height 37
type input "df.es"
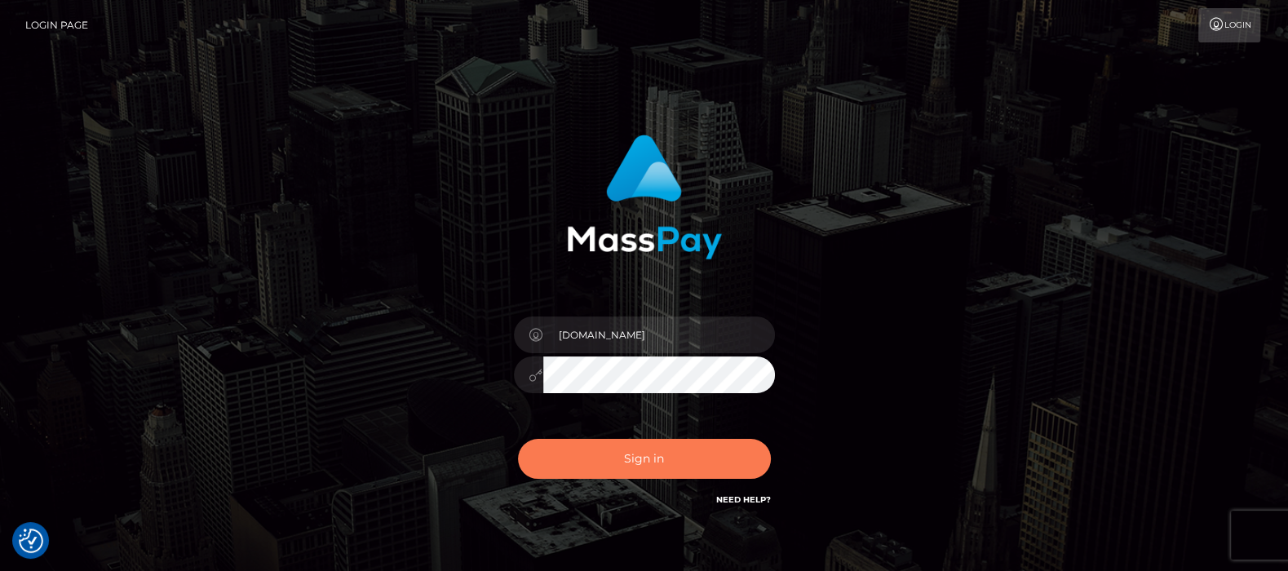
click at [643, 461] on button "Sign in" at bounding box center [644, 459] width 253 height 40
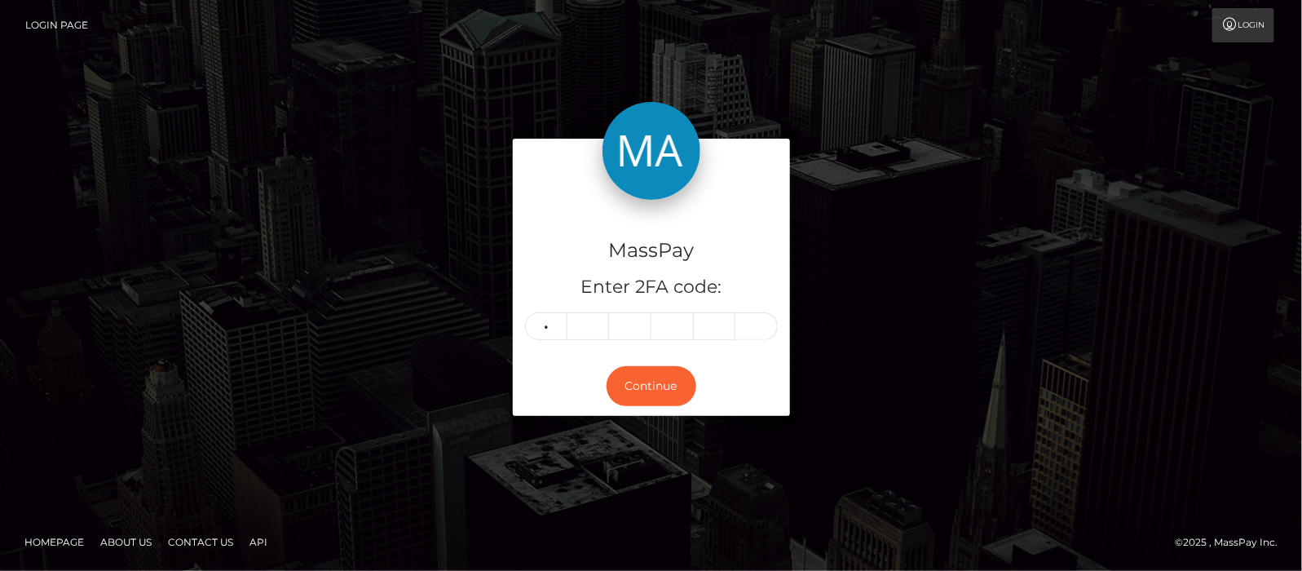
type input "9"
type input "6"
type input "9"
type input "8"
type input "6"
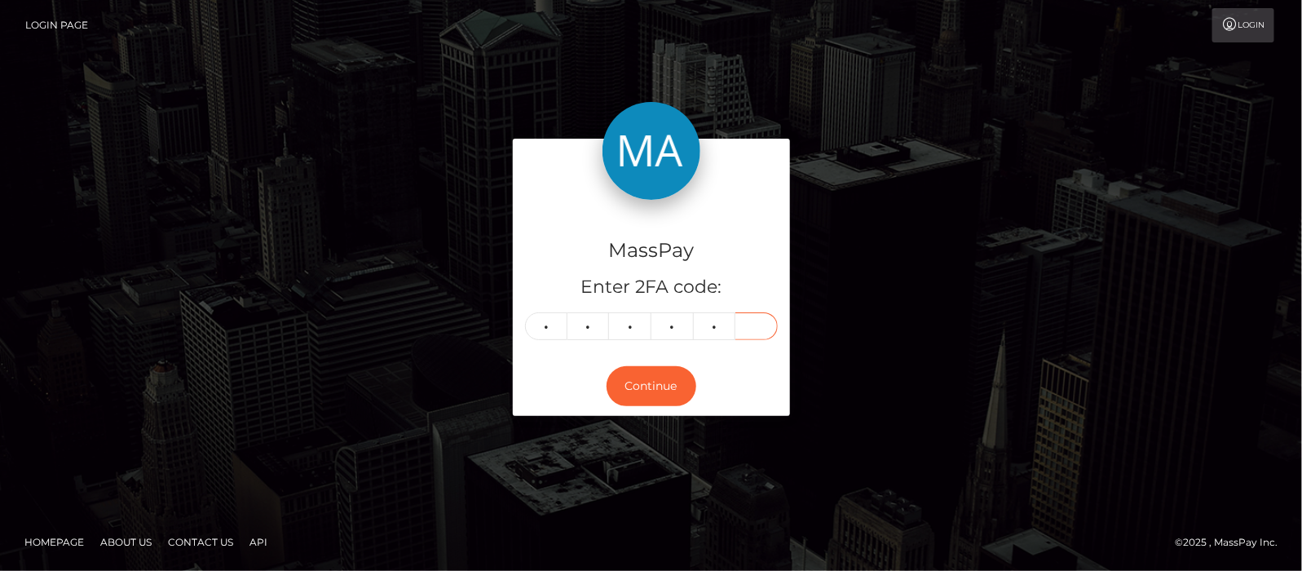
type input "4"
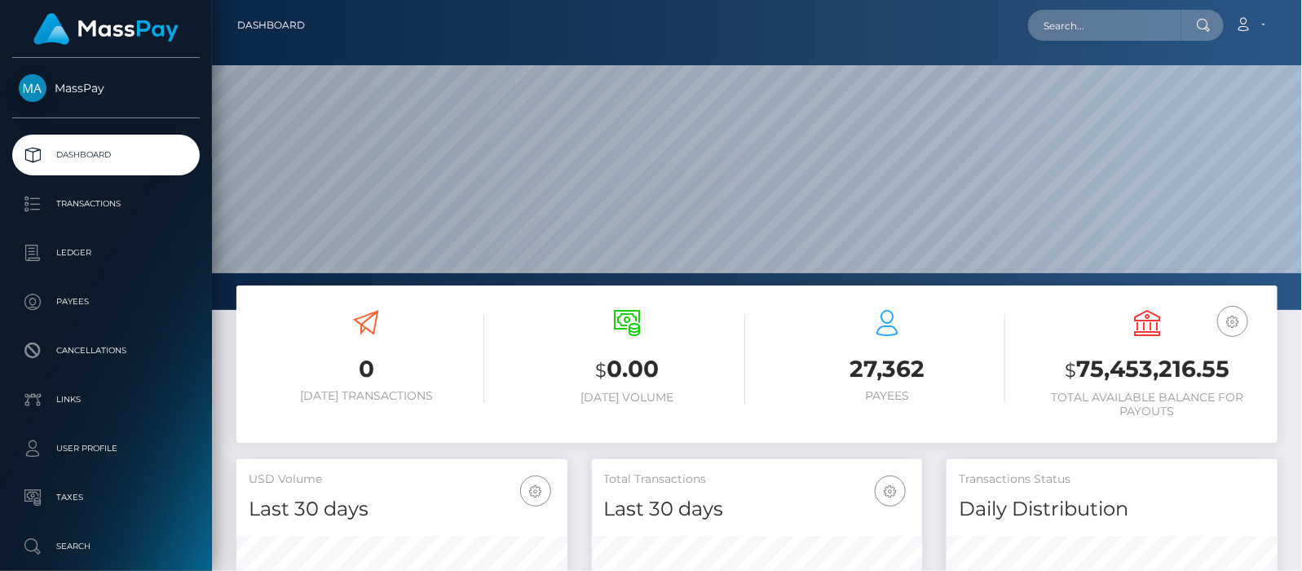
scroll to position [289, 331]
click at [1090, 20] on input "text" at bounding box center [1104, 25] width 153 height 31
paste input "68adfc7f4444b"
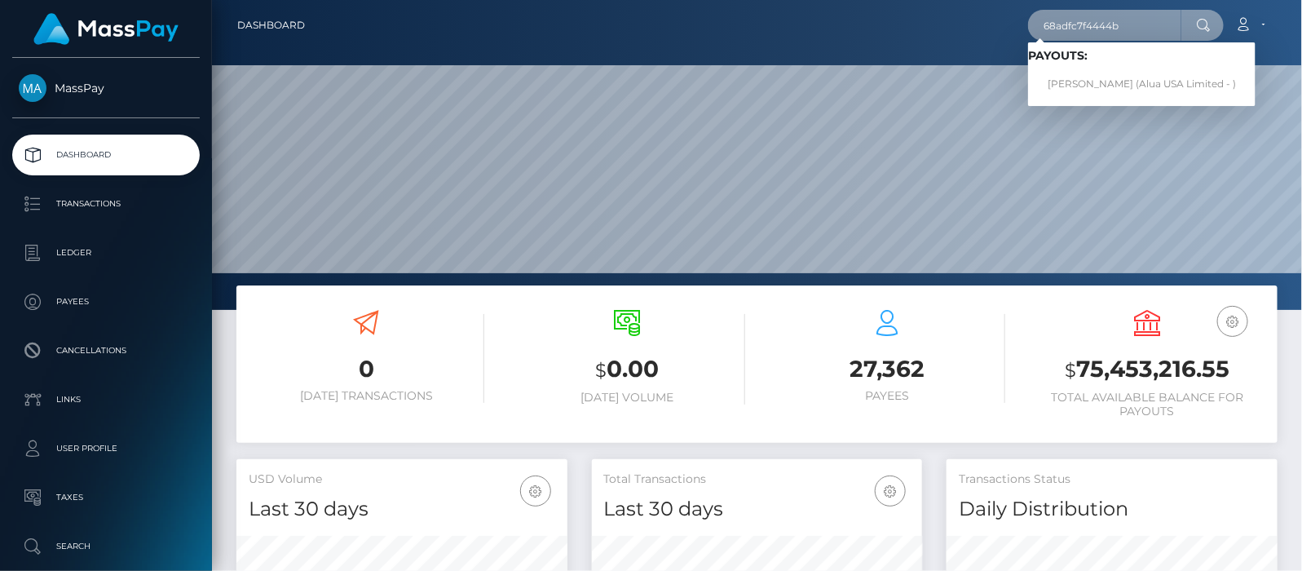
type input "68adfc7f4444b"
click at [1110, 80] on link "Mary lin xena Sarcon (Alua USA Limited - )" at bounding box center [1142, 84] width 228 height 30
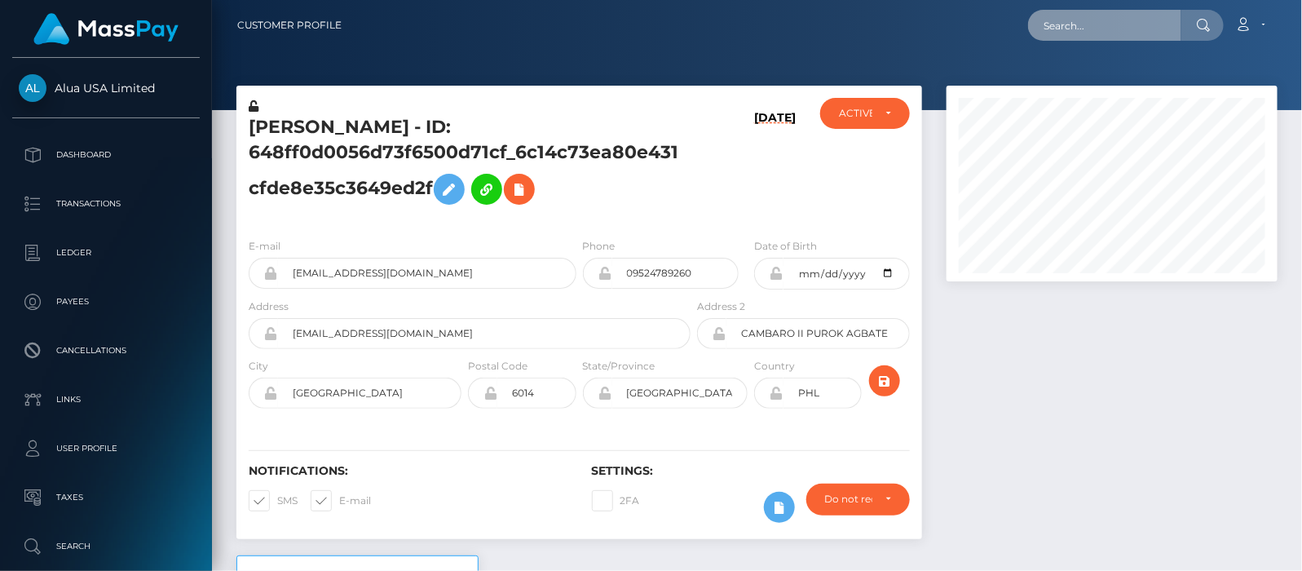
click at [1114, 14] on input "text" at bounding box center [1104, 25] width 153 height 31
click at [1092, 26] on input "text" at bounding box center [1104, 25] width 153 height 31
paste input "4be01fee-613e-11f0b1fb-02a8c2768cb9/rnsfer/cash"
click at [1177, 24] on input "4be01fee-613e-11f0b1fb-02a8c2768cb9" at bounding box center [1104, 25] width 153 height 31
click at [1138, 27] on input "4be01fee-613e-11f0b1fb-02a8c2768cb9" at bounding box center [1104, 25] width 153 height 31
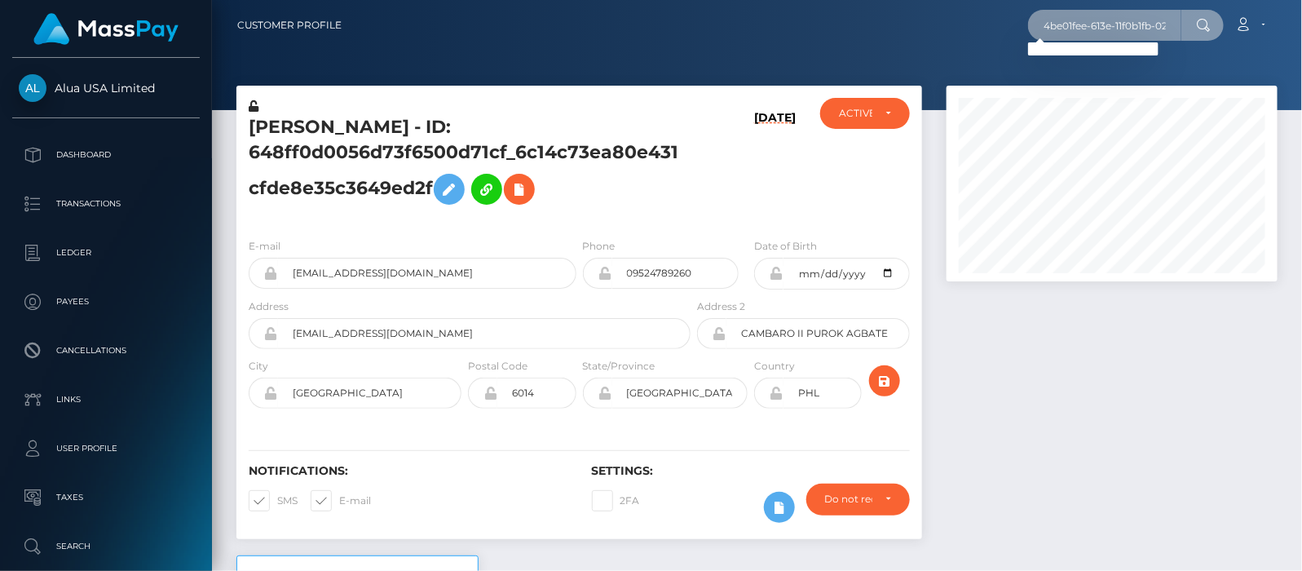
click at [1142, 28] on input "4be01fee-613e-11f0b1fb-02a8c2768cb9" at bounding box center [1104, 25] width 153 height 31
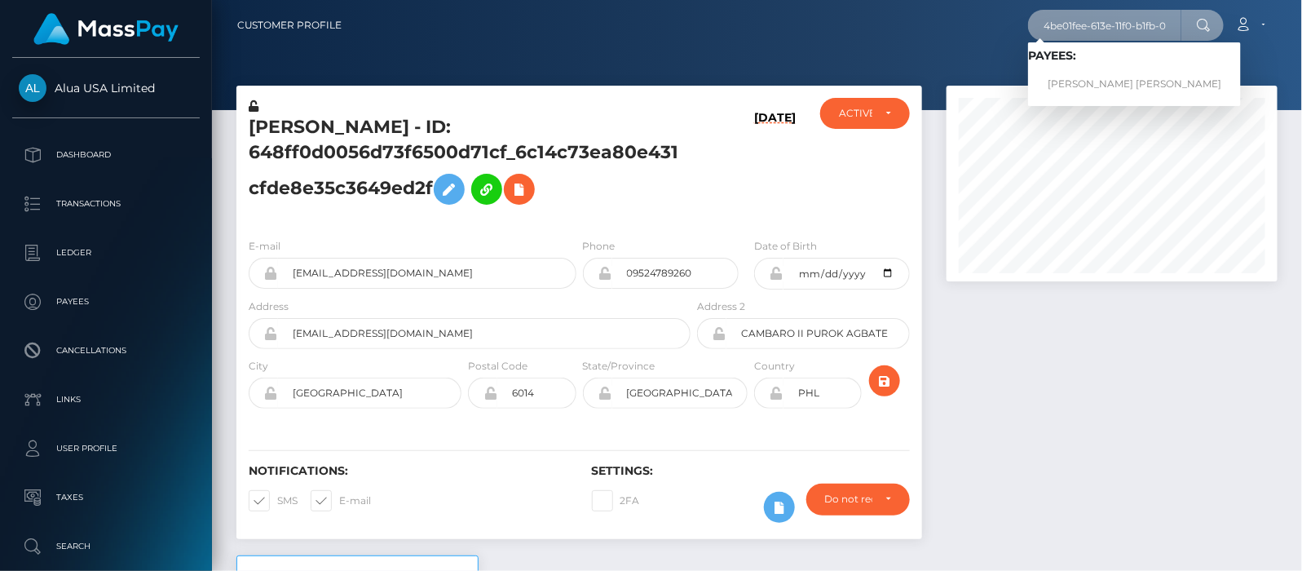
type input "4be01fee-613e-11f0-b1fb-02a8c2768cb9"
click at [1090, 76] on link "[PERSON_NAME] [PERSON_NAME]" at bounding box center [1134, 84] width 213 height 30
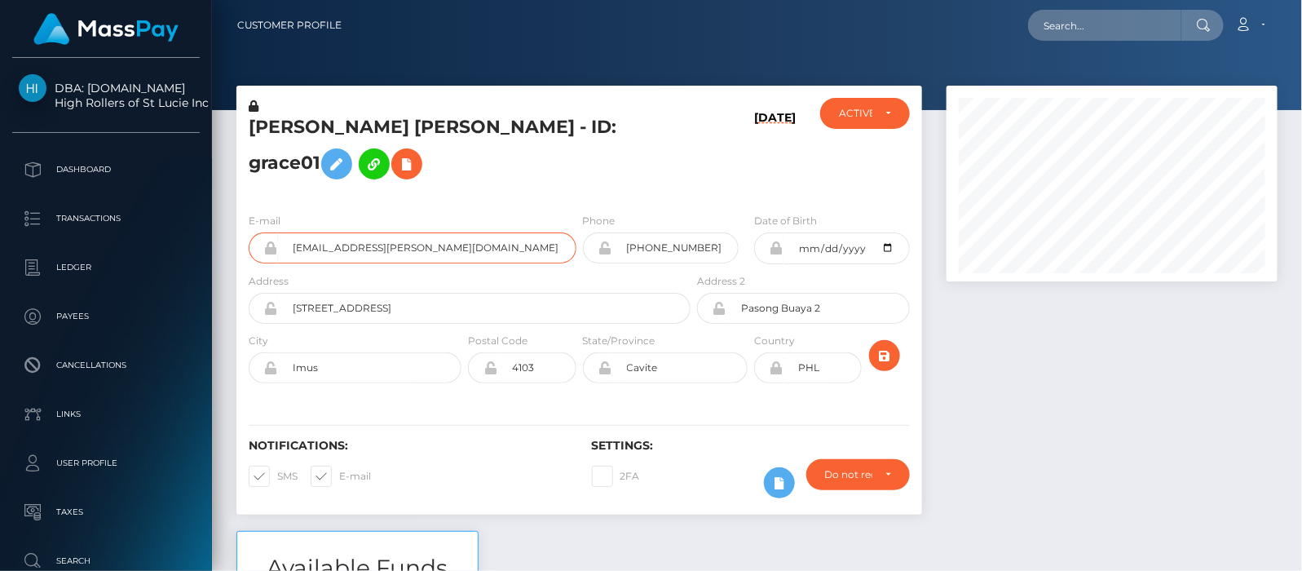
drag, startPoint x: 475, startPoint y: 272, endPoint x: 253, endPoint y: 254, distance: 223.3
click at [253, 254] on div "grace.candelario.21@gmail.com" at bounding box center [413, 247] width 328 height 31
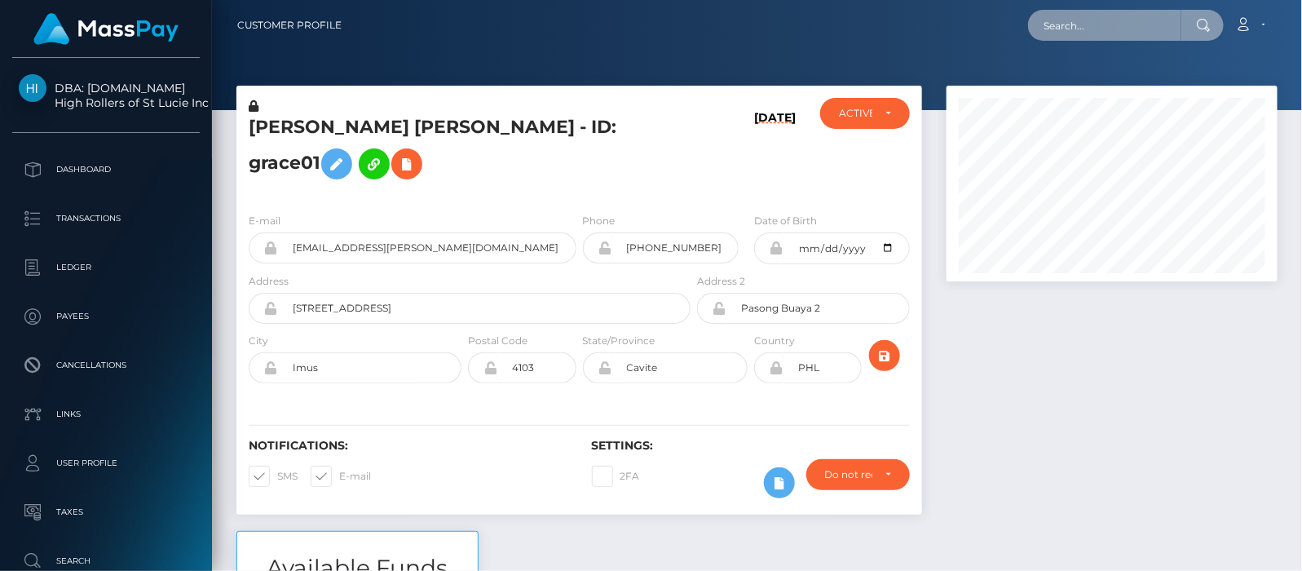
click at [1078, 19] on input "text" at bounding box center [1104, 25] width 153 height 31
paste input "432fb4cb-e986-11ef-96a2-06b8f39c6781"
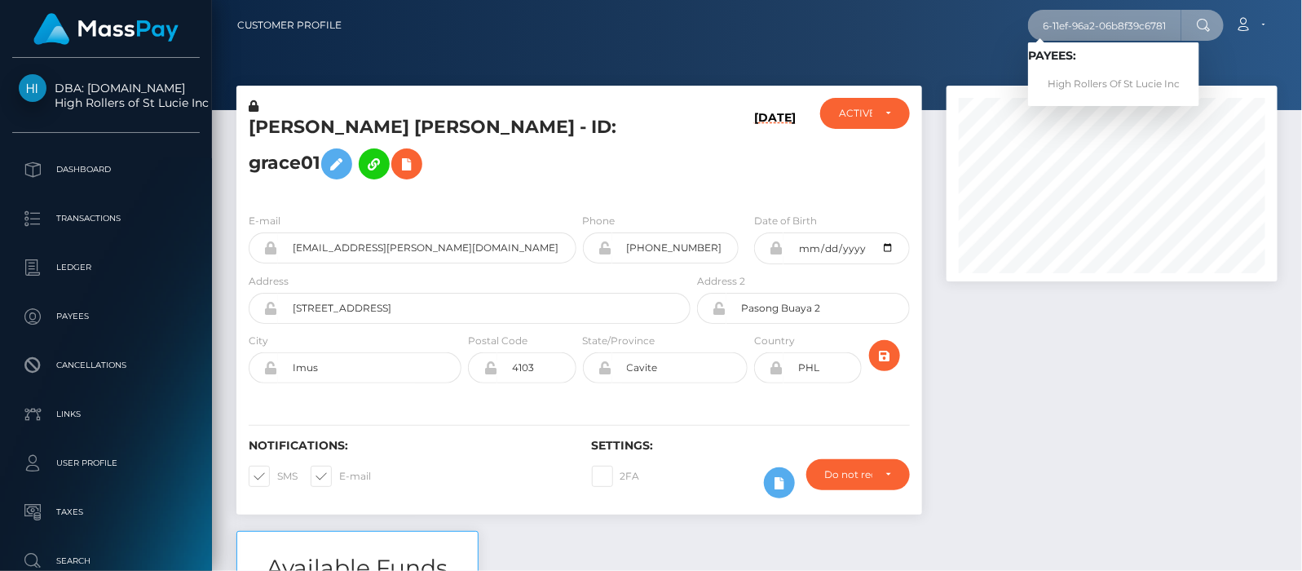
type input "432fb4cb-e986-11ef-96a2-06b8f39c6781"
click at [1109, 85] on link "High Rollers Of St Lucie Inc" at bounding box center [1113, 84] width 171 height 30
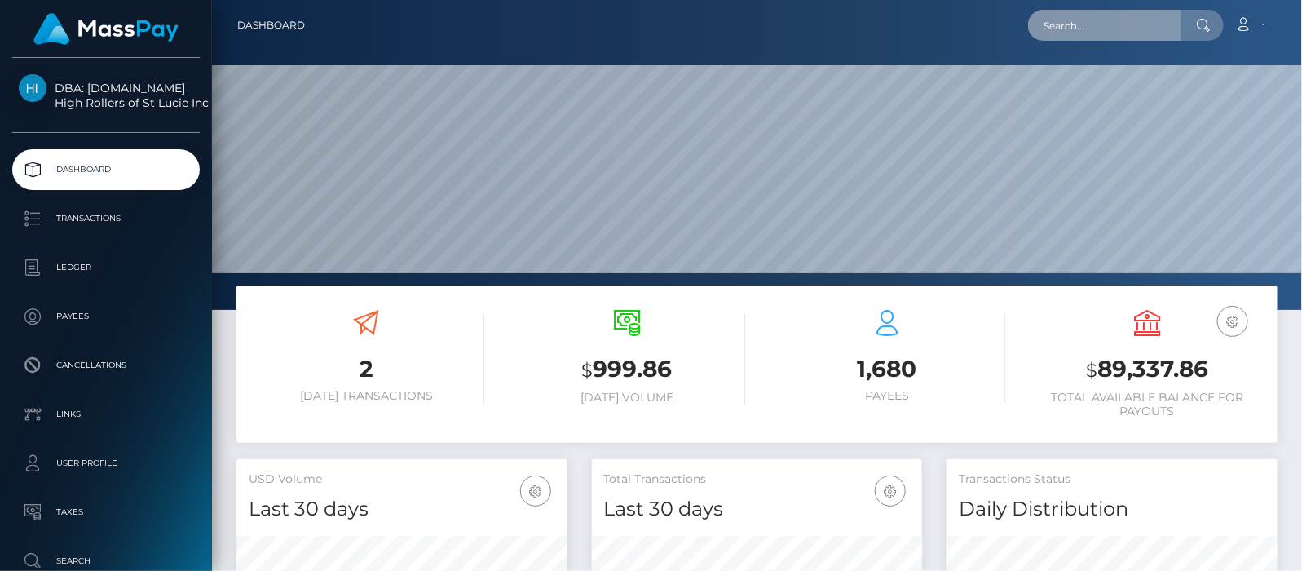
click at [1041, 25] on input "text" at bounding box center [1104, 25] width 153 height 31
paste input "grace.candelario.21@gmail.com"
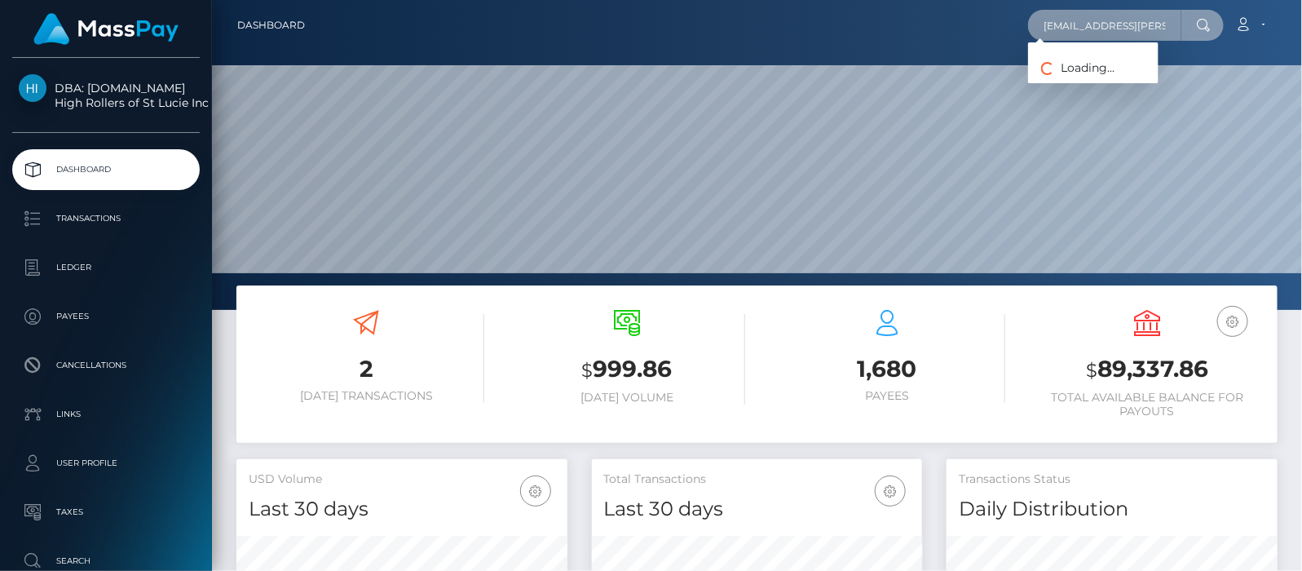
scroll to position [0, 40]
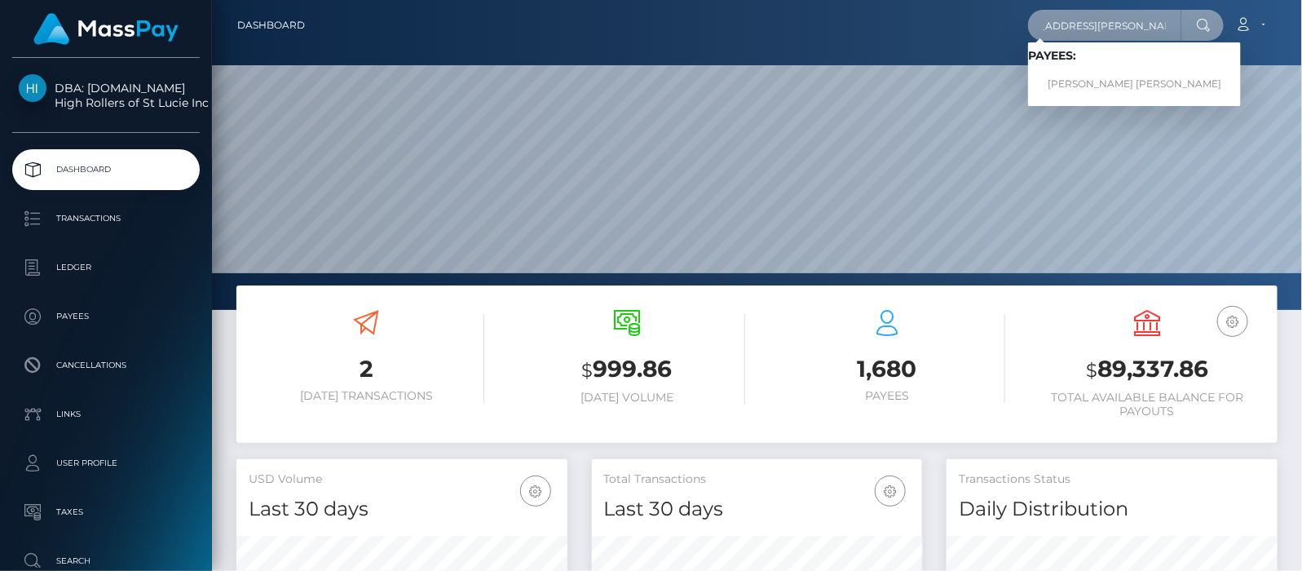
type input "[EMAIL_ADDRESS][PERSON_NAME][DOMAIN_NAME]"
click at [1041, 86] on link "[PERSON_NAME] [PERSON_NAME]" at bounding box center [1134, 84] width 213 height 30
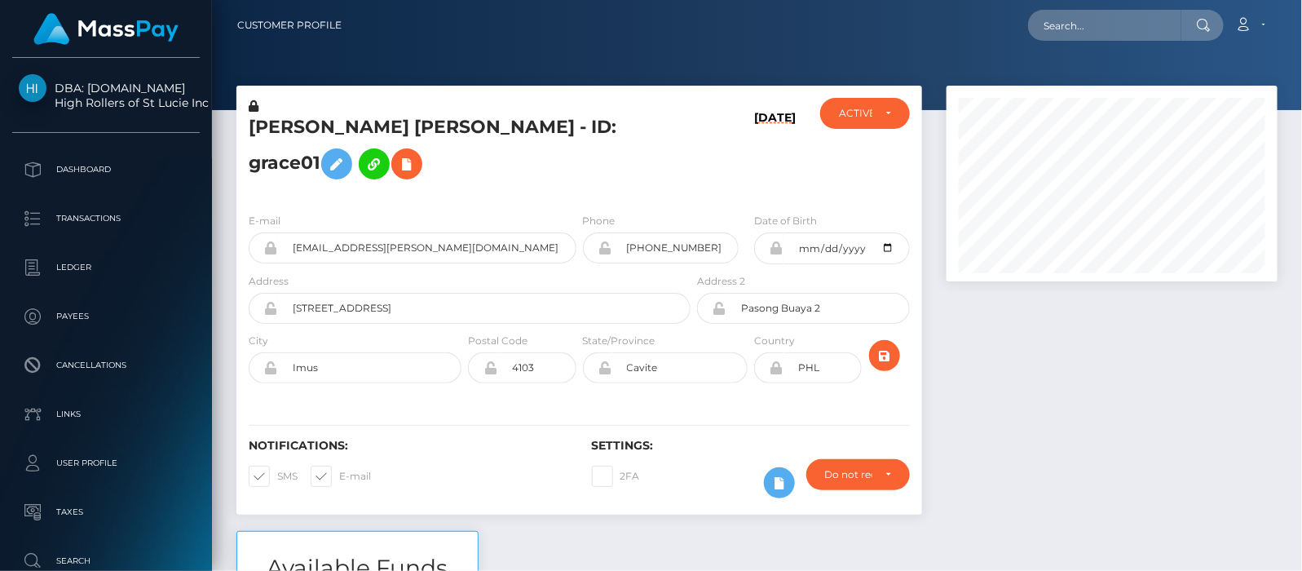
scroll to position [196, 331]
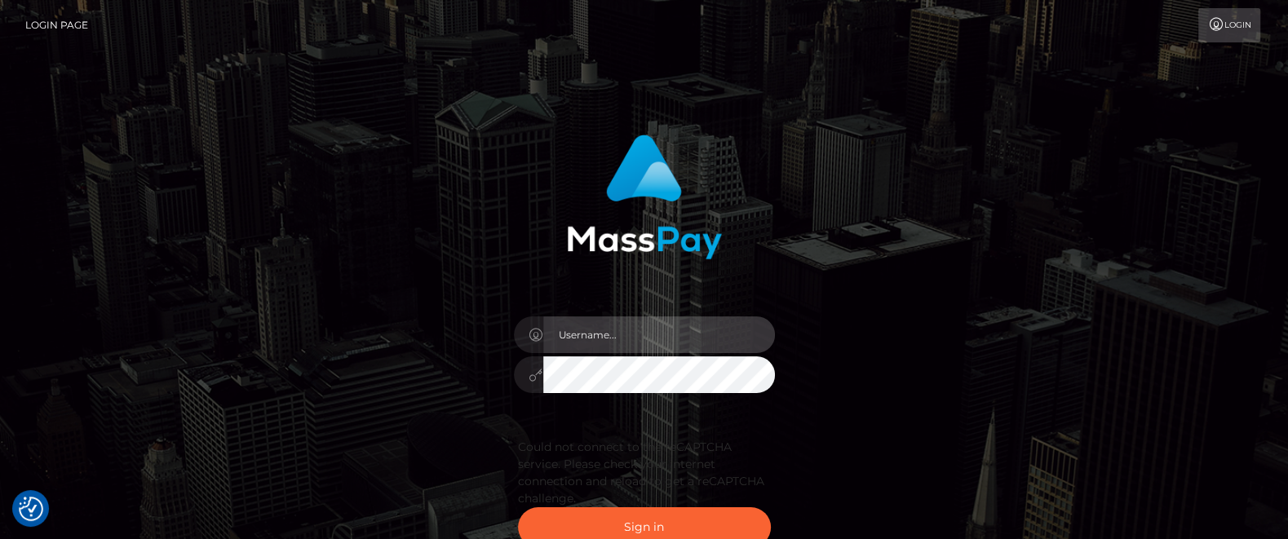
click at [590, 330] on input "text" at bounding box center [659, 334] width 232 height 37
type input "[DOMAIN_NAME]"
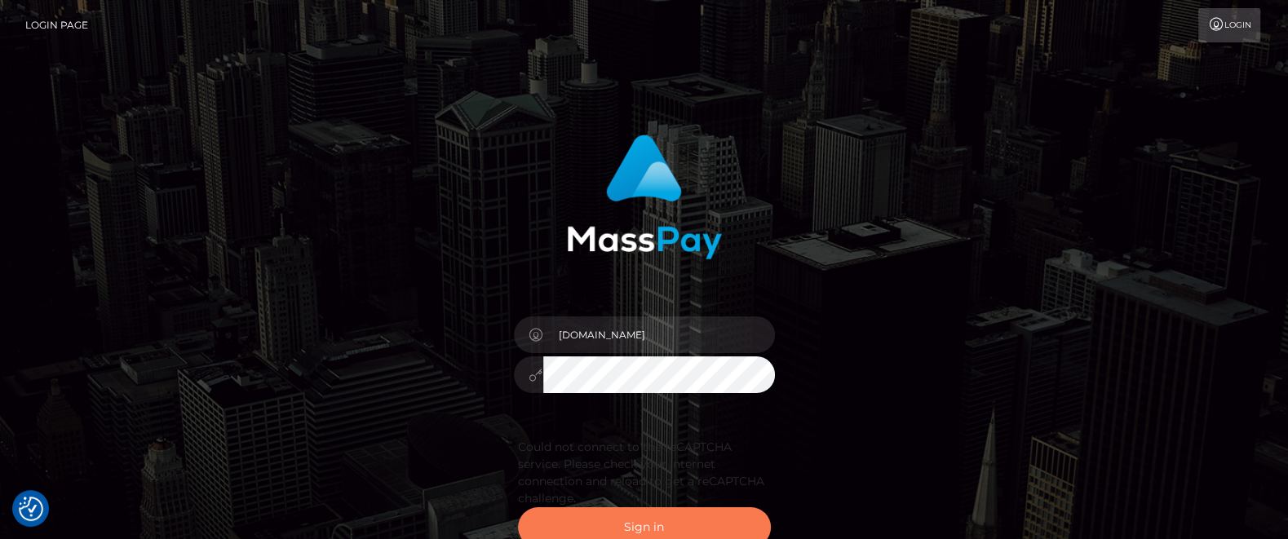
click at [631, 516] on button "Sign in" at bounding box center [644, 527] width 253 height 40
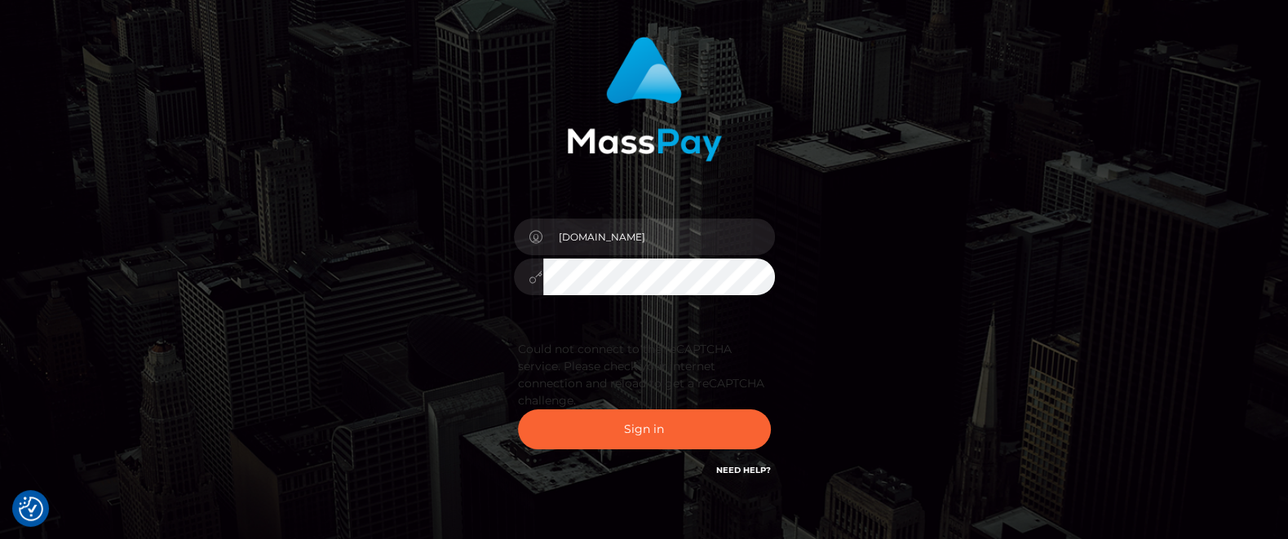
scroll to position [102, 0]
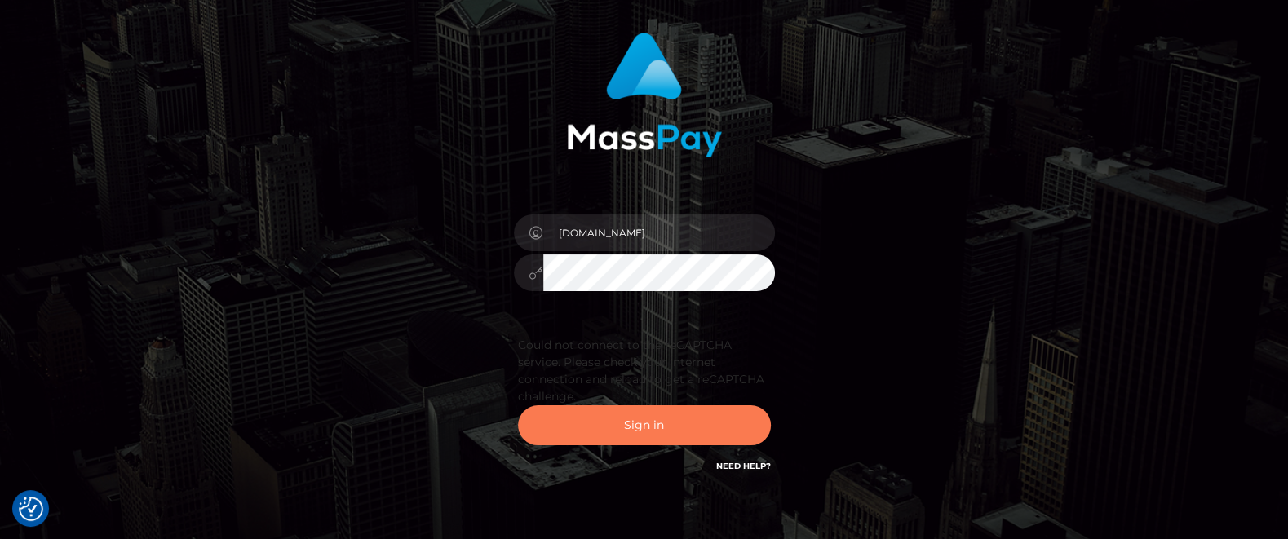
click at [636, 423] on button "Sign in" at bounding box center [644, 425] width 253 height 40
click at [643, 425] on button "Sign in" at bounding box center [644, 425] width 253 height 40
click at [639, 424] on button "Sign in" at bounding box center [644, 425] width 253 height 40
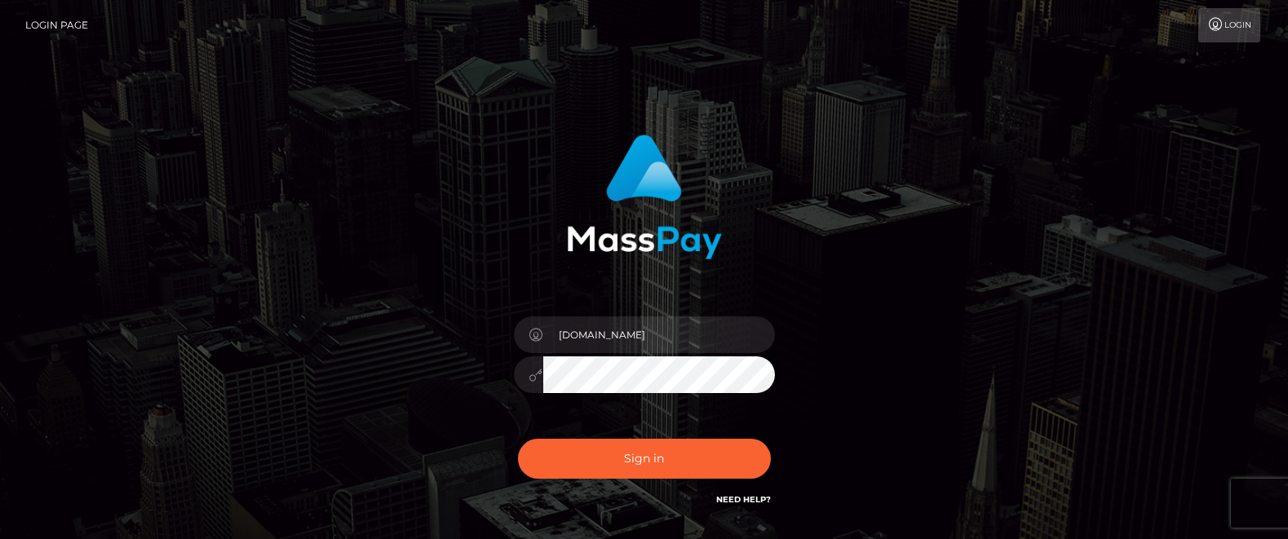
scroll to position [102, 0]
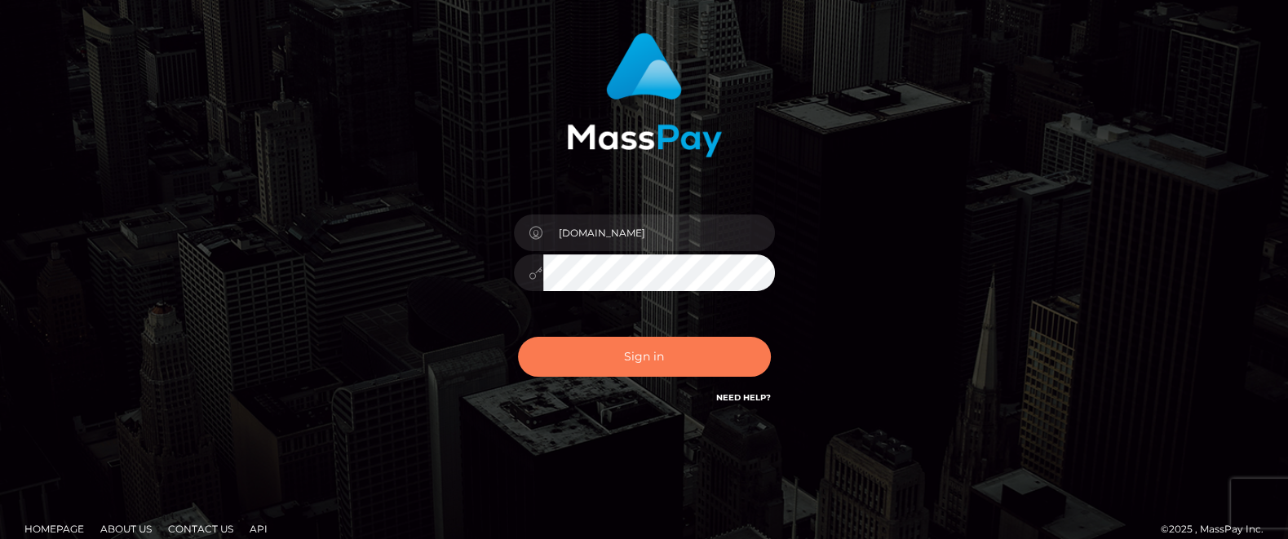
click at [644, 361] on button "Sign in" at bounding box center [644, 357] width 253 height 40
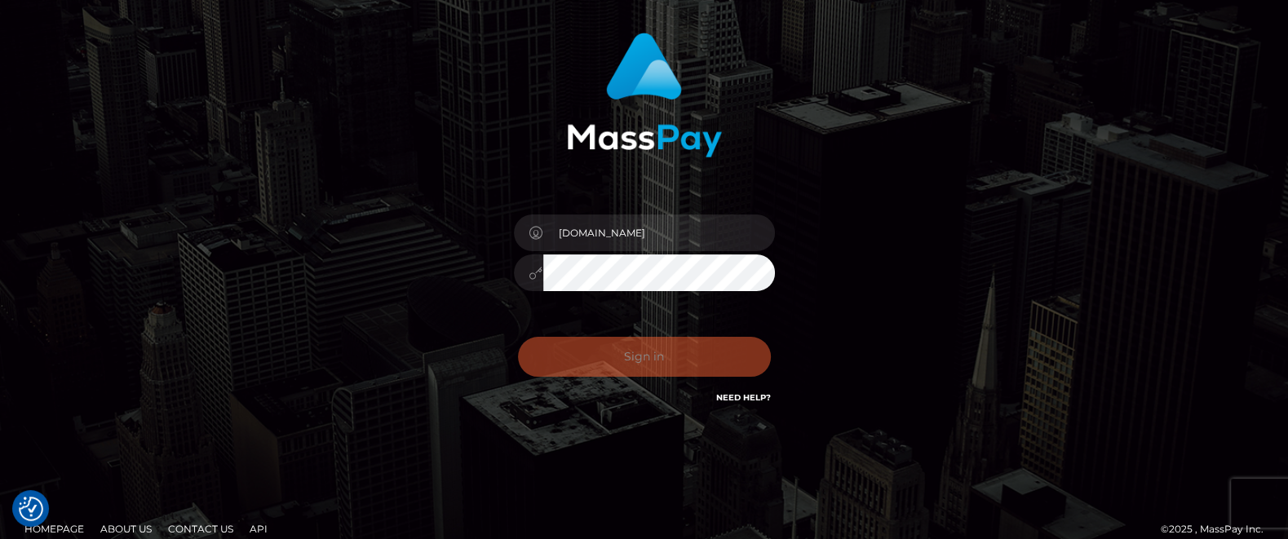
checkbox input "true"
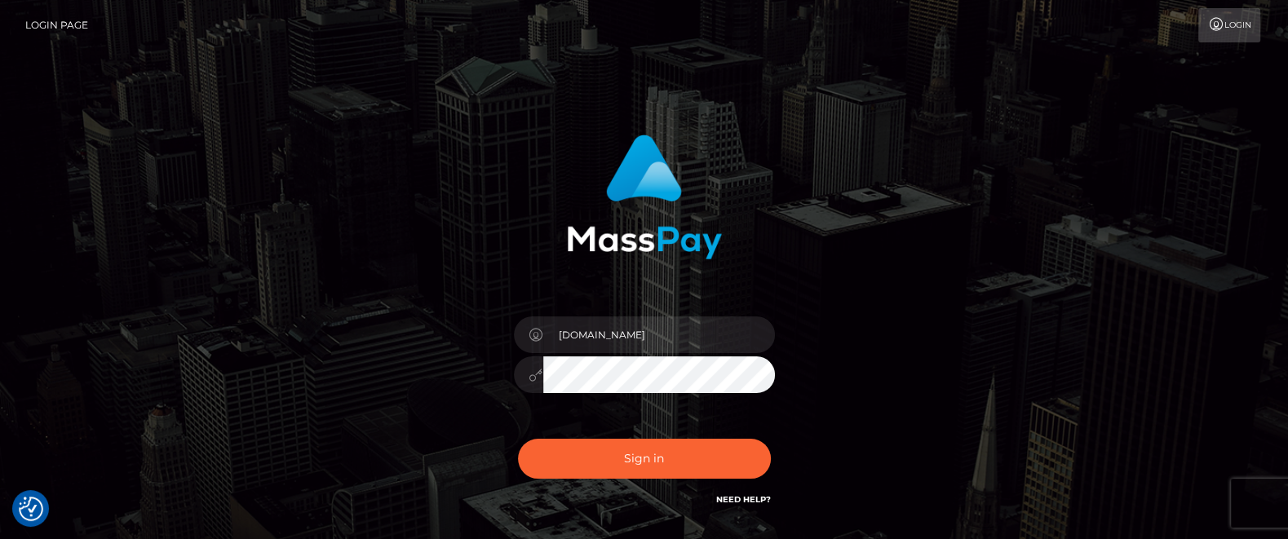
scroll to position [120, 0]
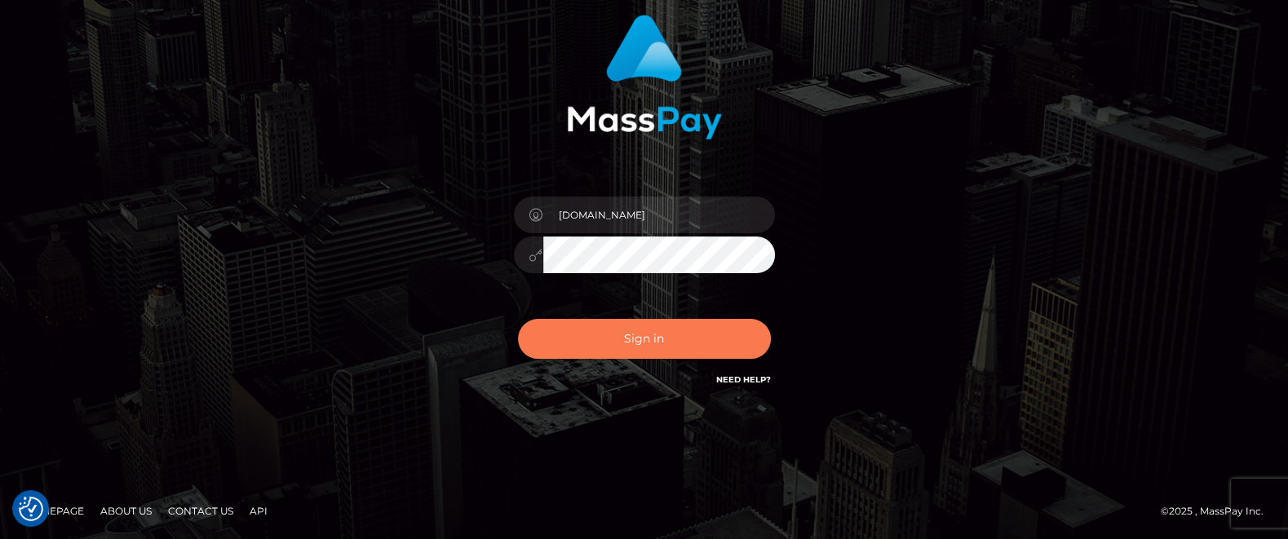
click at [634, 337] on button "Sign in" at bounding box center [644, 339] width 253 height 40
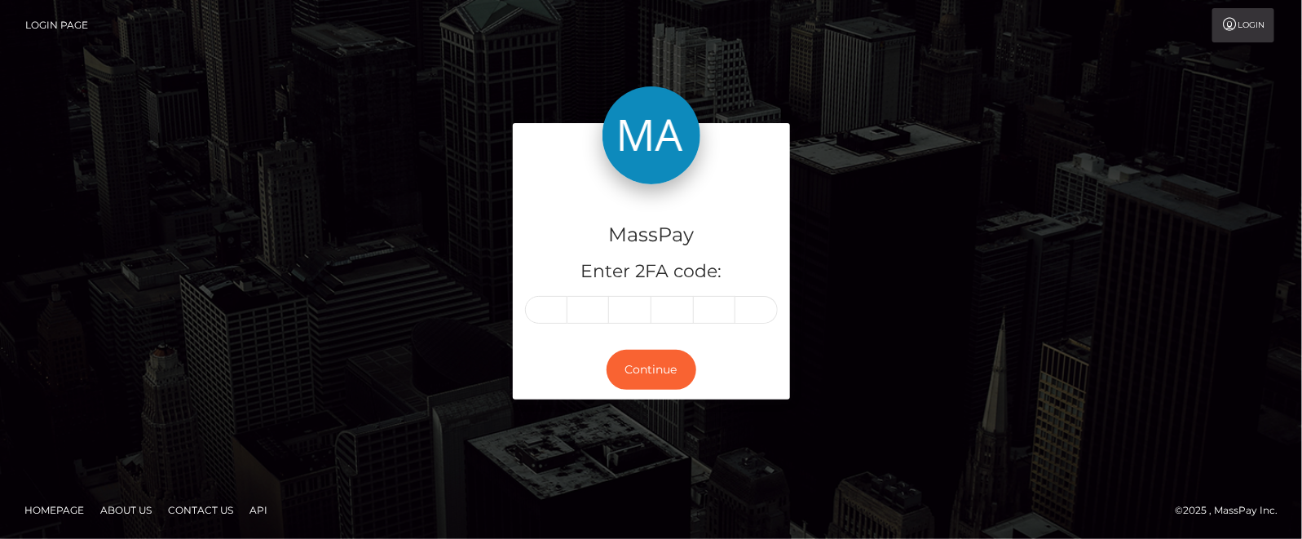
type input "9"
type input "4"
type input "7"
type input "0"
type input "2"
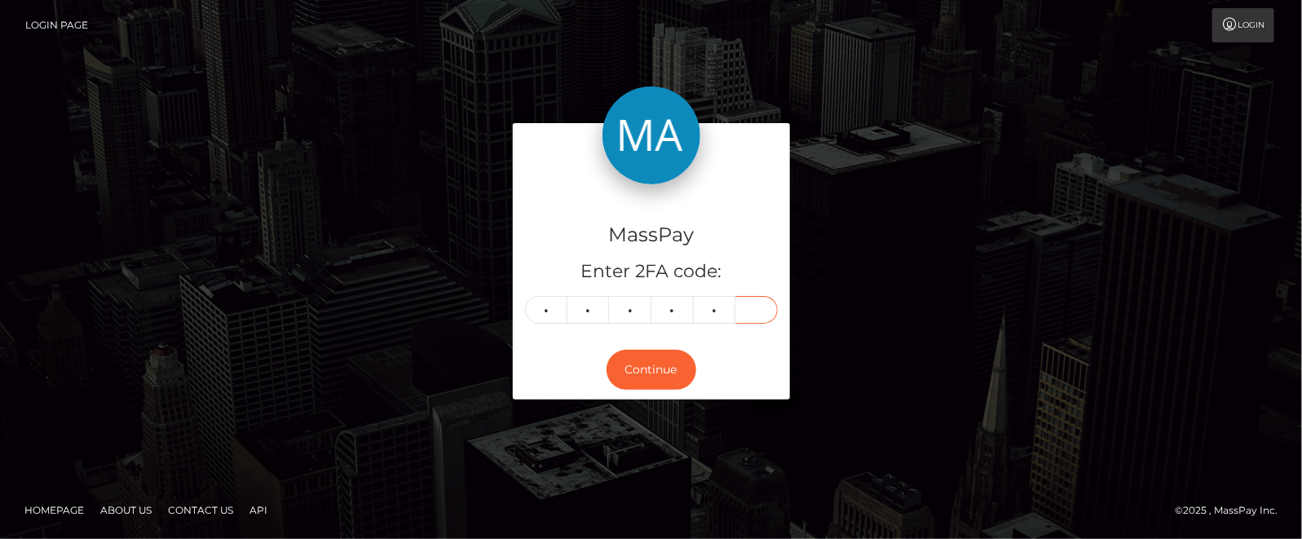
type input "4"
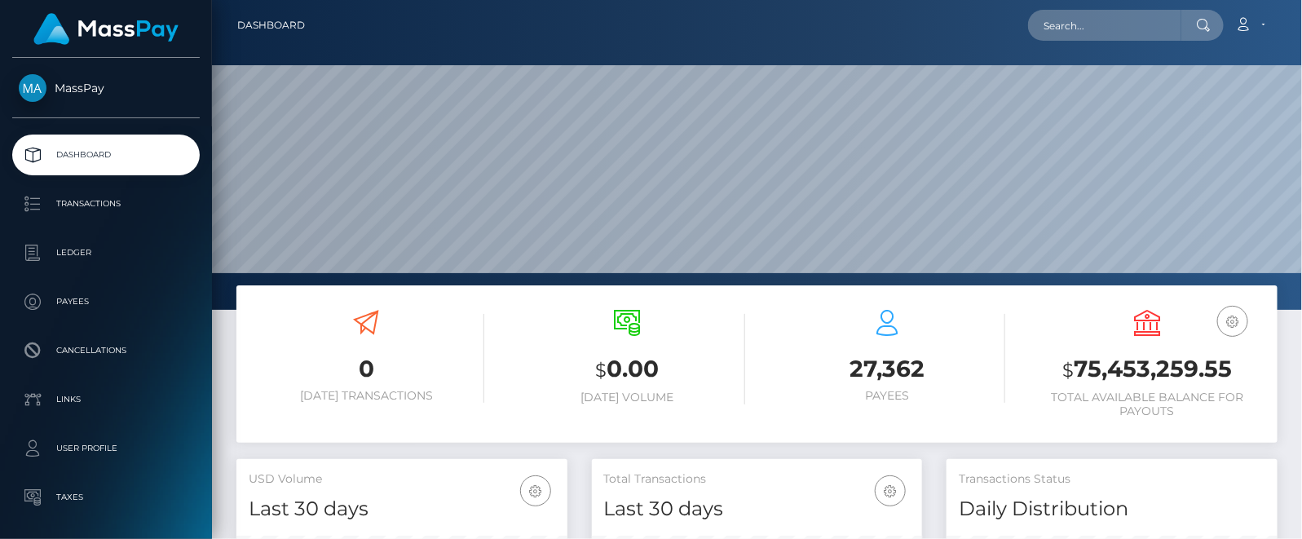
scroll to position [289, 331]
click at [1085, 21] on input "text" at bounding box center [1104, 25] width 153 height 31
paste input "[EMAIL_ADDRESS][PERSON_NAME][DOMAIN_NAME]"
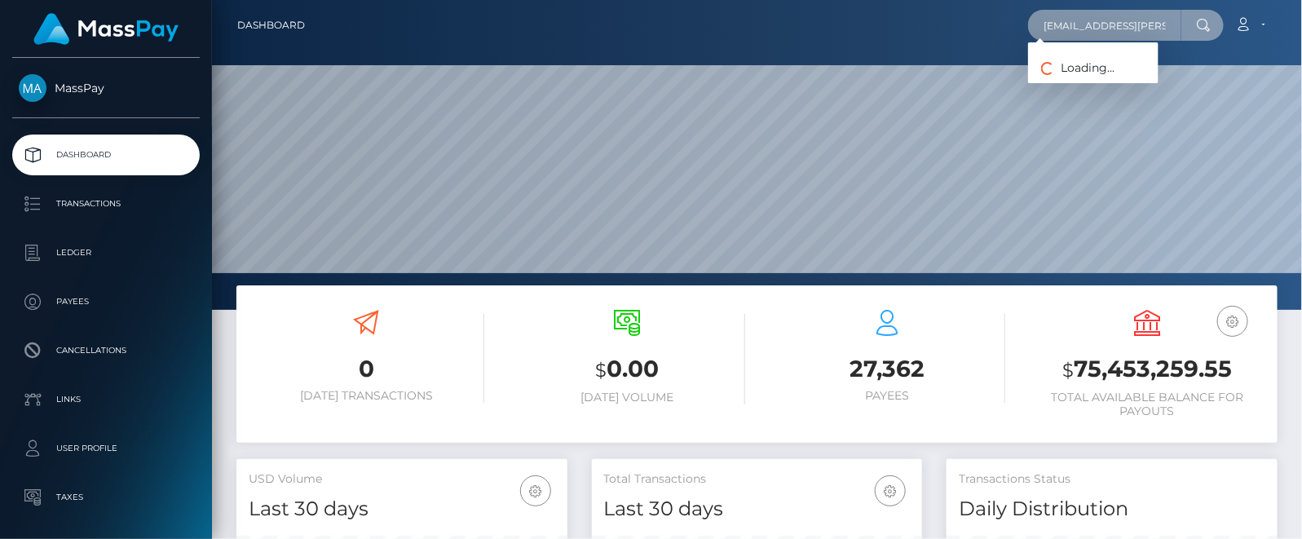
scroll to position [0, 40]
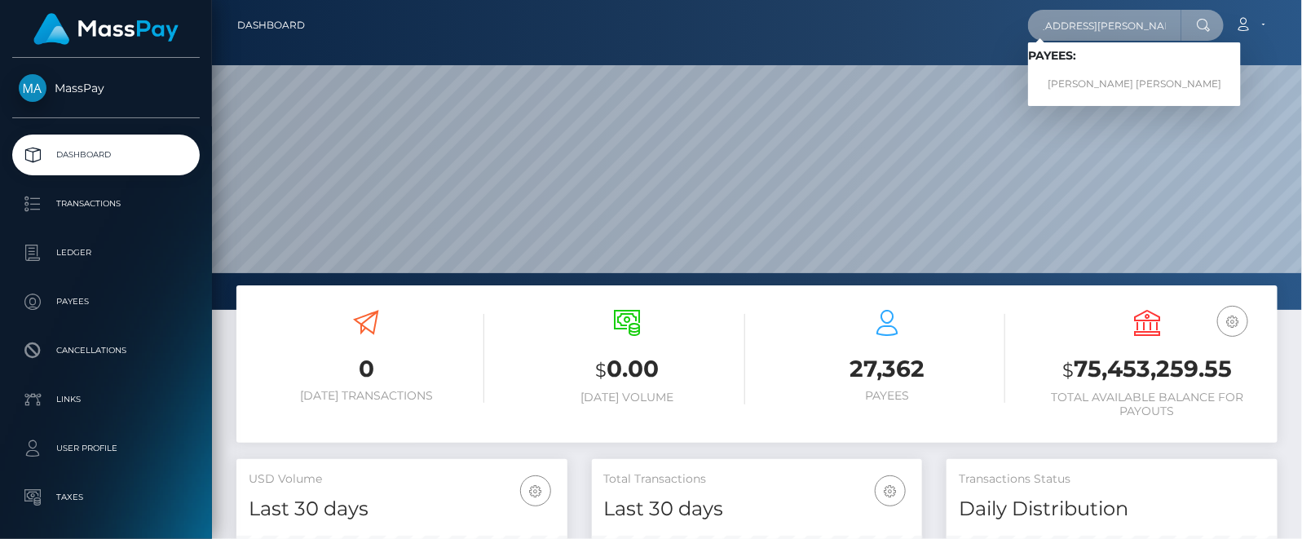
type input "grace.candelario.21@gmail.com"
click at [1120, 78] on link "Mary Grace Reyes Candelario" at bounding box center [1134, 84] width 213 height 30
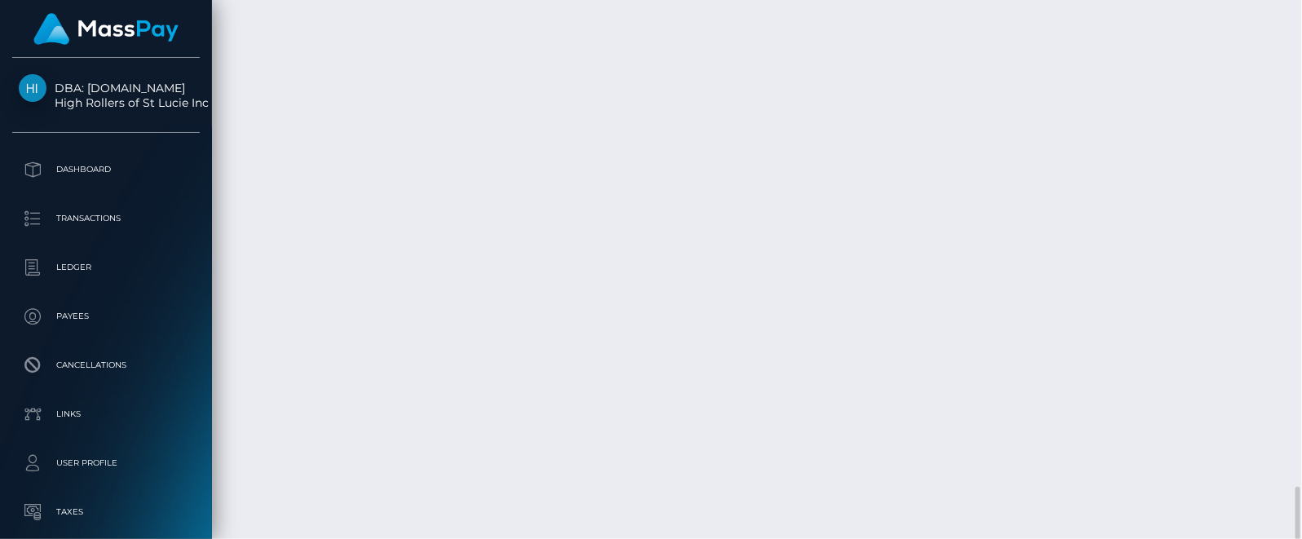
scroll to position [4738, 0]
drag, startPoint x: 245, startPoint y: 139, endPoint x: 302, endPoint y: 152, distance: 58.6
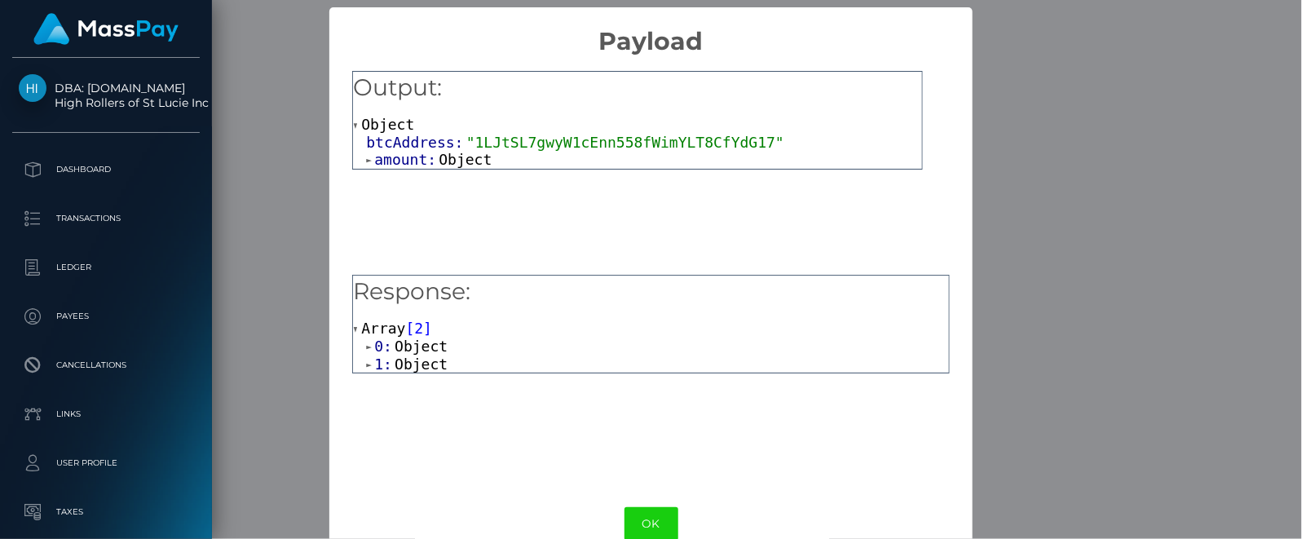
scroll to position [0, 0]
click at [366, 342] on span at bounding box center [370, 347] width 8 height 11
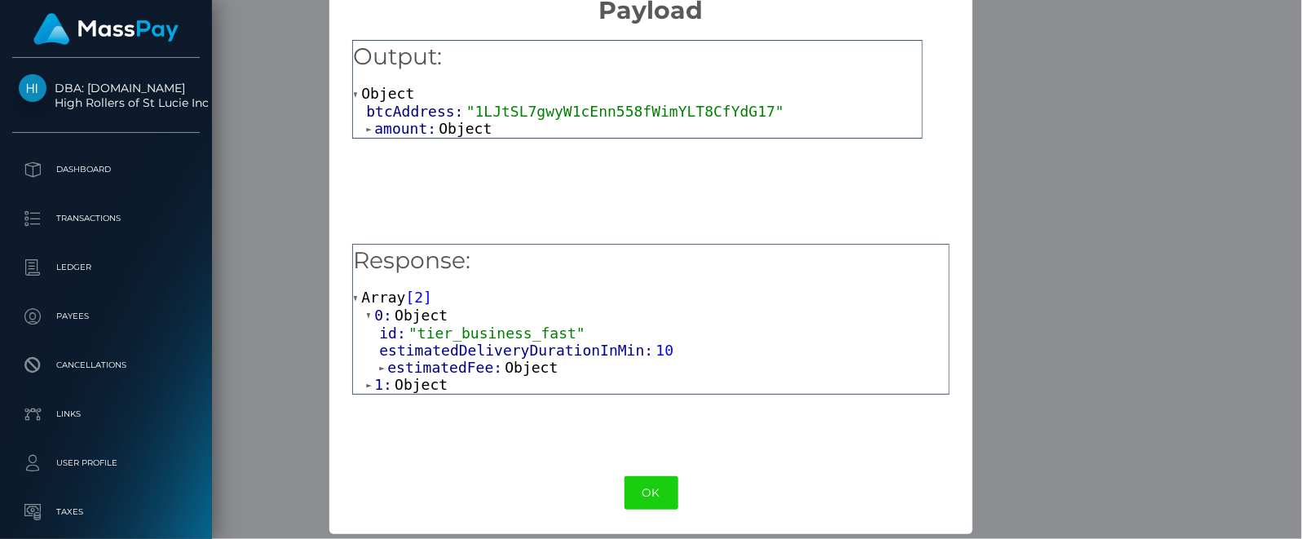
scroll to position [33, 0]
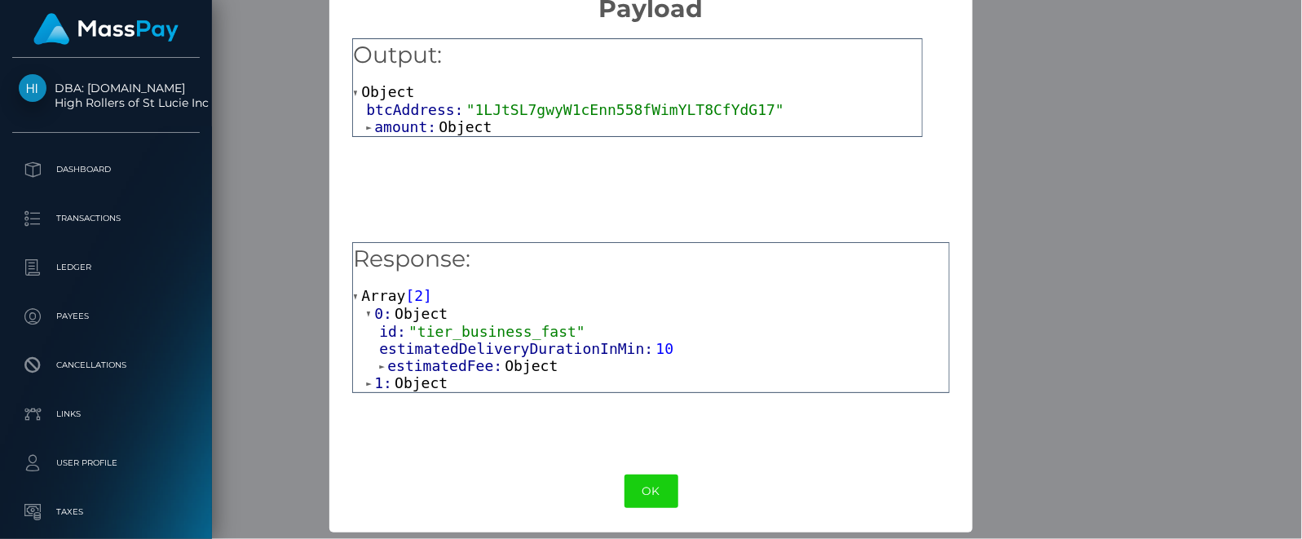
click at [368, 379] on span at bounding box center [370, 383] width 8 height 11
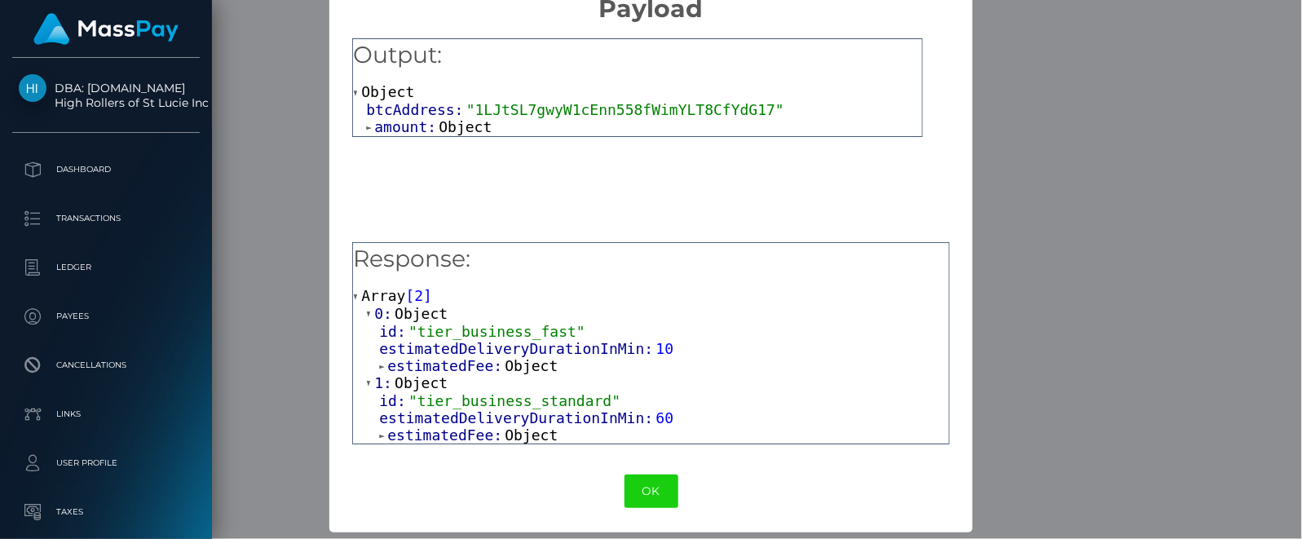
click at [379, 435] on span at bounding box center [383, 436] width 8 height 11
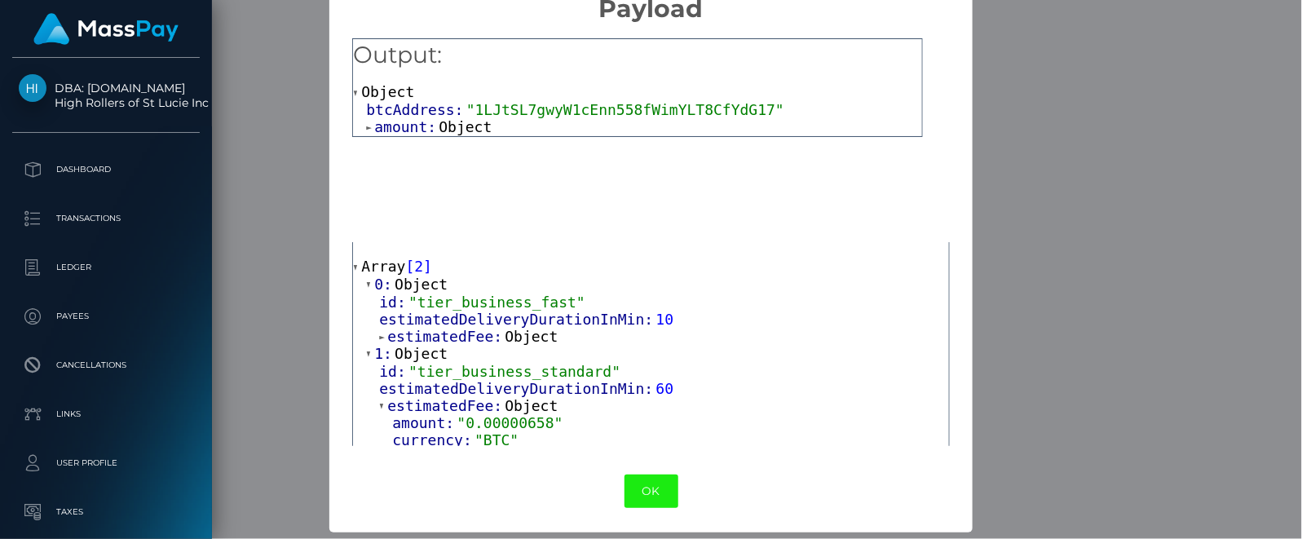
drag, startPoint x: 648, startPoint y: 483, endPoint x: 665, endPoint y: 448, distance: 39.0
click at [647, 484] on button "OK" at bounding box center [652, 491] width 54 height 33
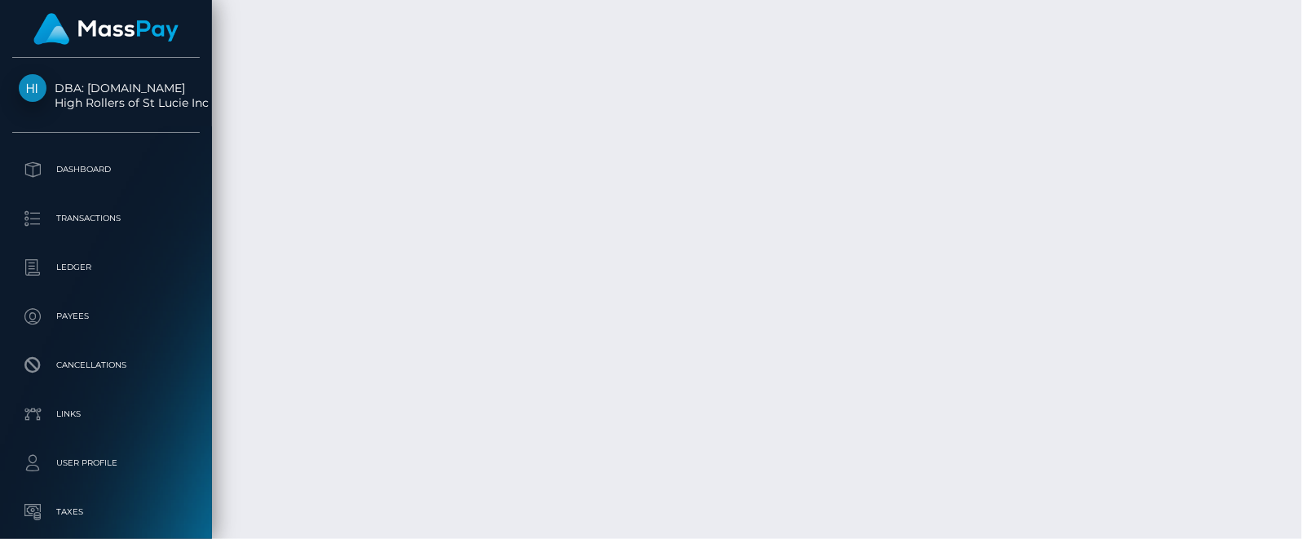
scroll to position [196, 331]
